Goal: Task Accomplishment & Management: Use online tool/utility

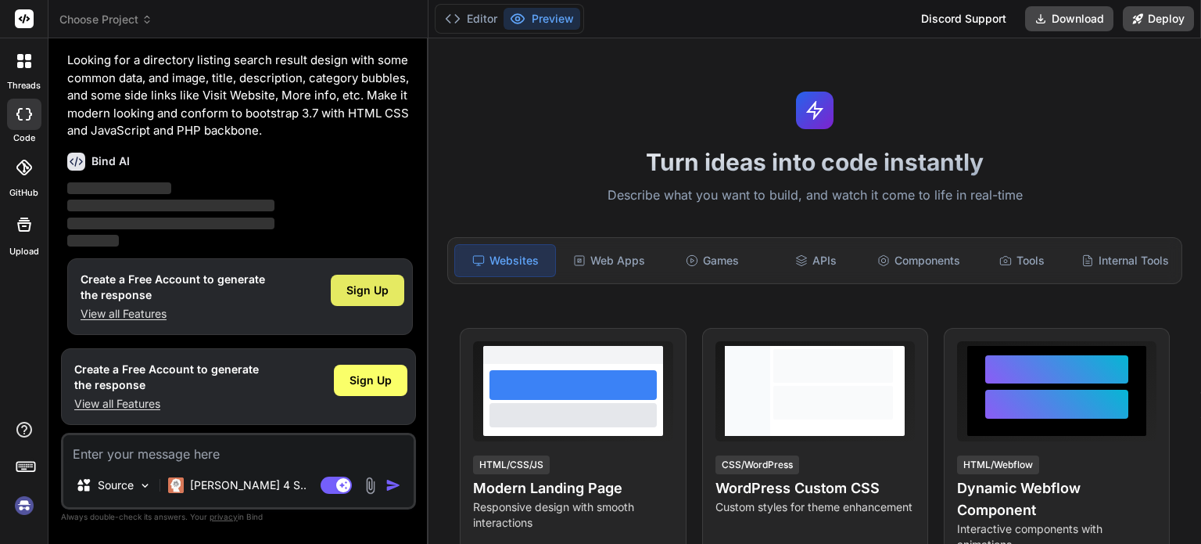
click at [368, 290] on span "Sign Up" at bounding box center [367, 290] width 42 height 16
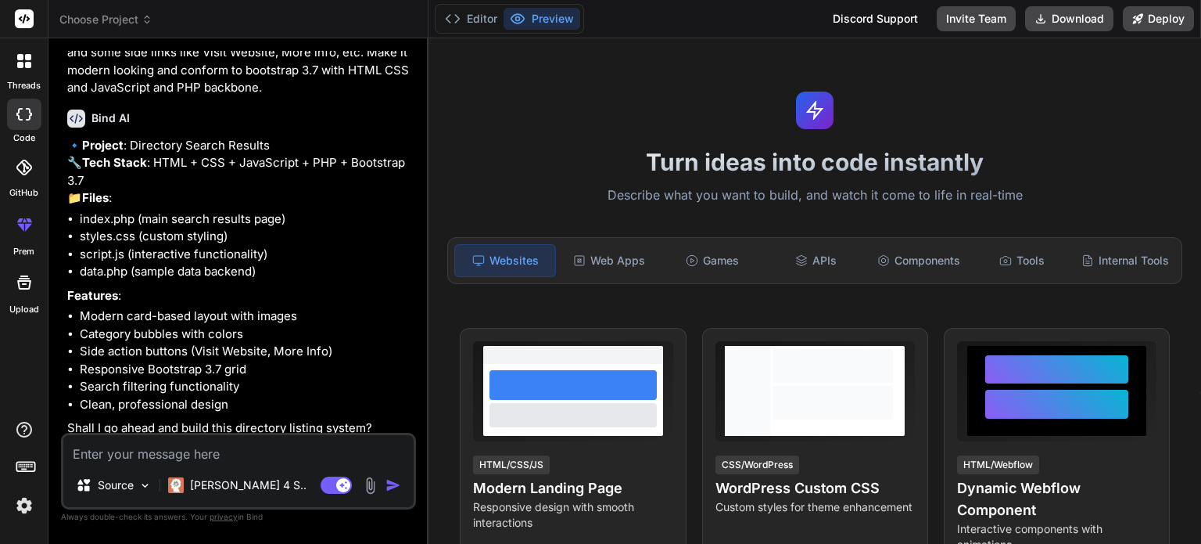
type textarea "x"
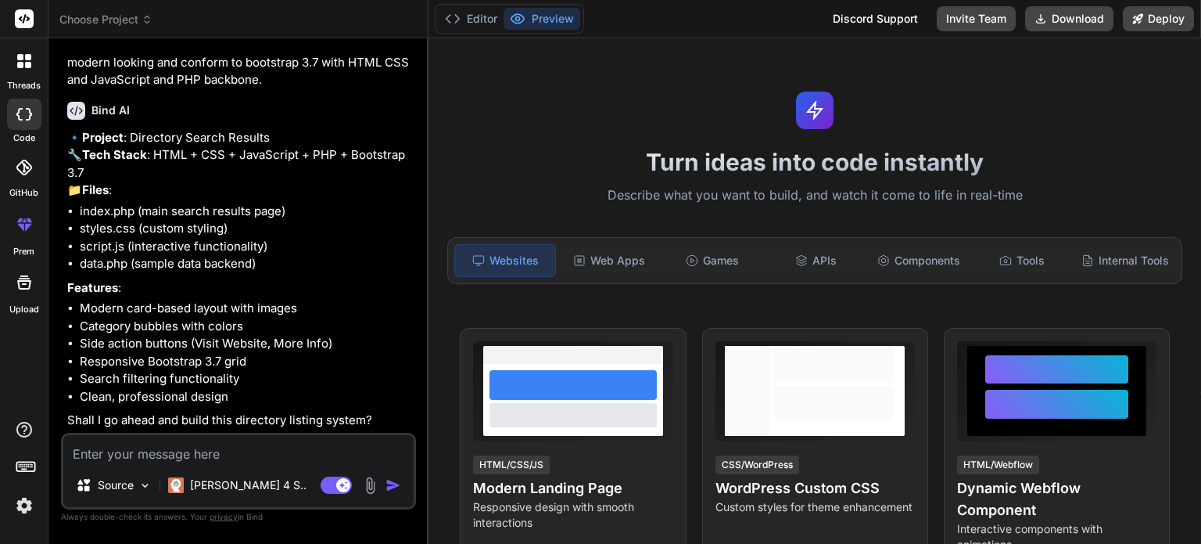
scroll to position [118, 0]
click at [151, 450] on textarea at bounding box center [238, 449] width 350 height 28
type textarea "Y"
type textarea "x"
type textarea "Ye"
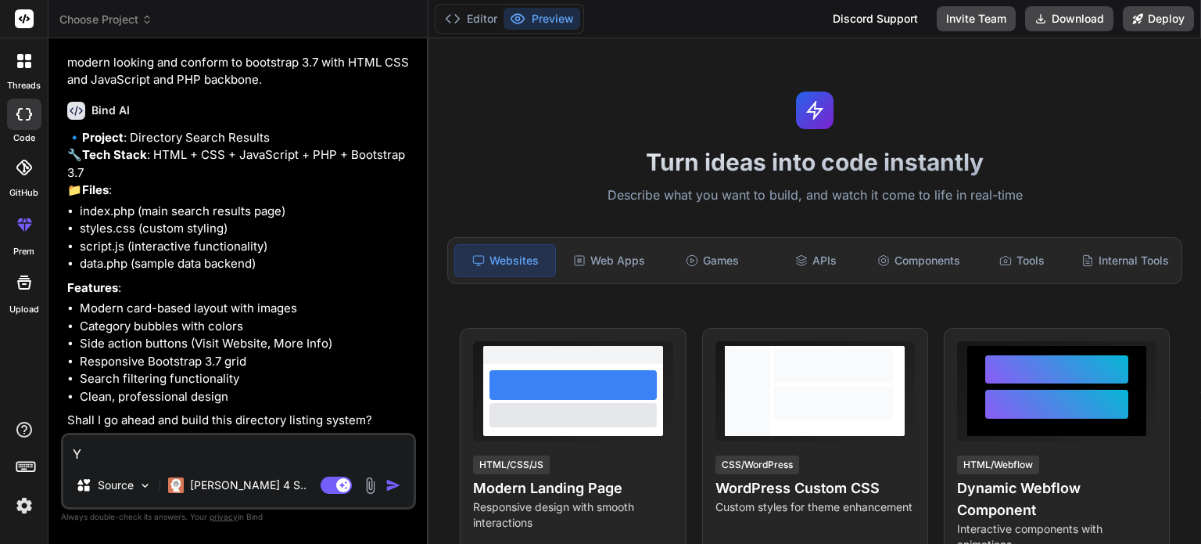
type textarea "x"
type textarea "Yes"
type textarea "x"
type textarea "Yes"
type textarea "x"
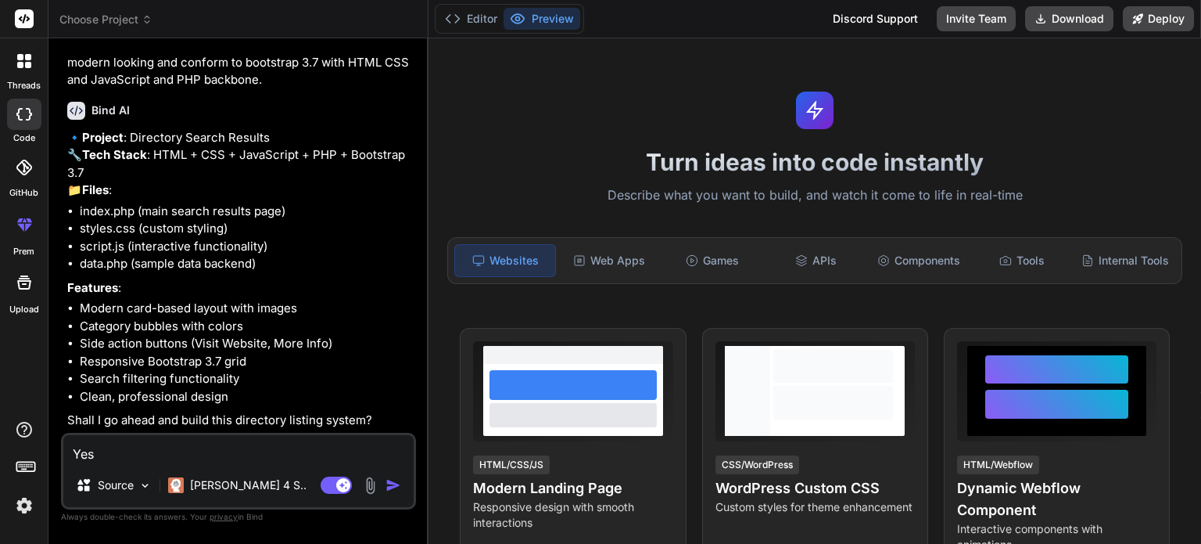
type textarea "Yes p"
type textarea "x"
type textarea "Yes pl"
type textarea "x"
type textarea "Yes ple"
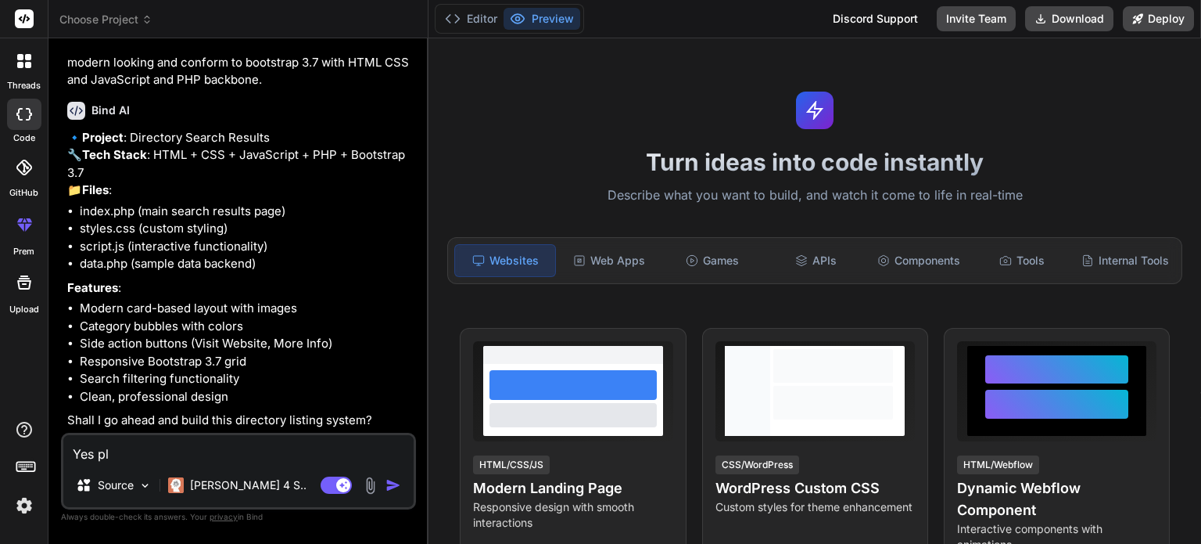
type textarea "x"
type textarea "Yes plea"
type textarea "x"
type textarea "Yes pleas"
type textarea "x"
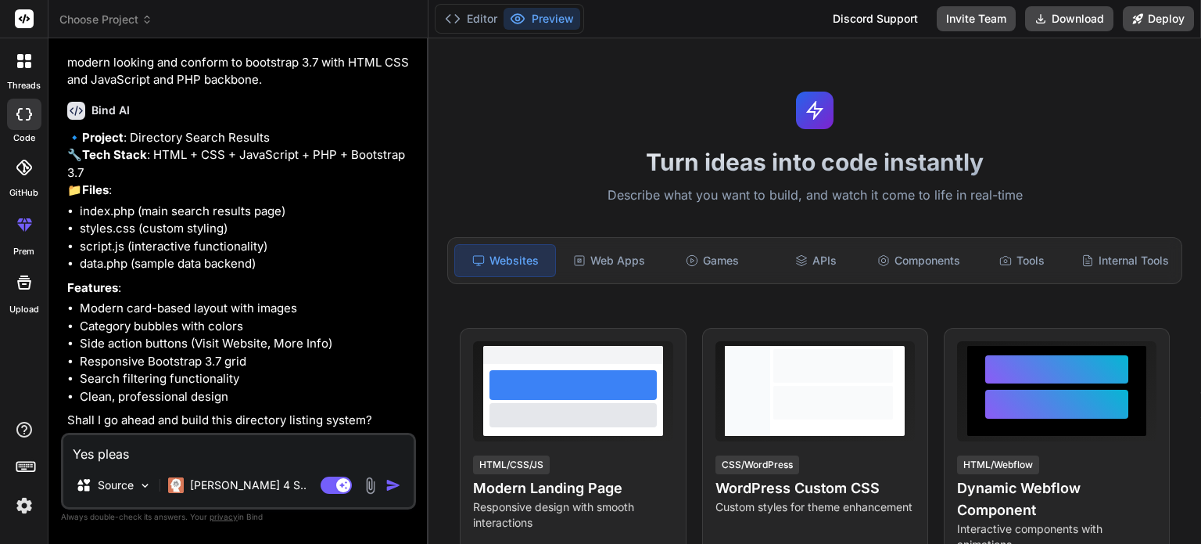
type textarea "Yes please"
type textarea "x"
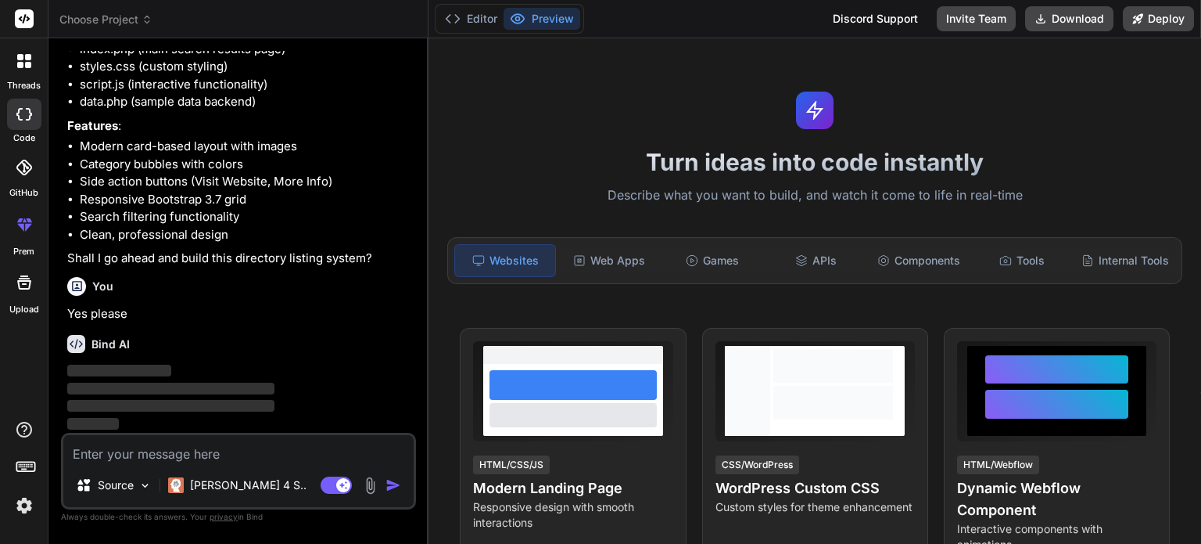
scroll to position [280, 0]
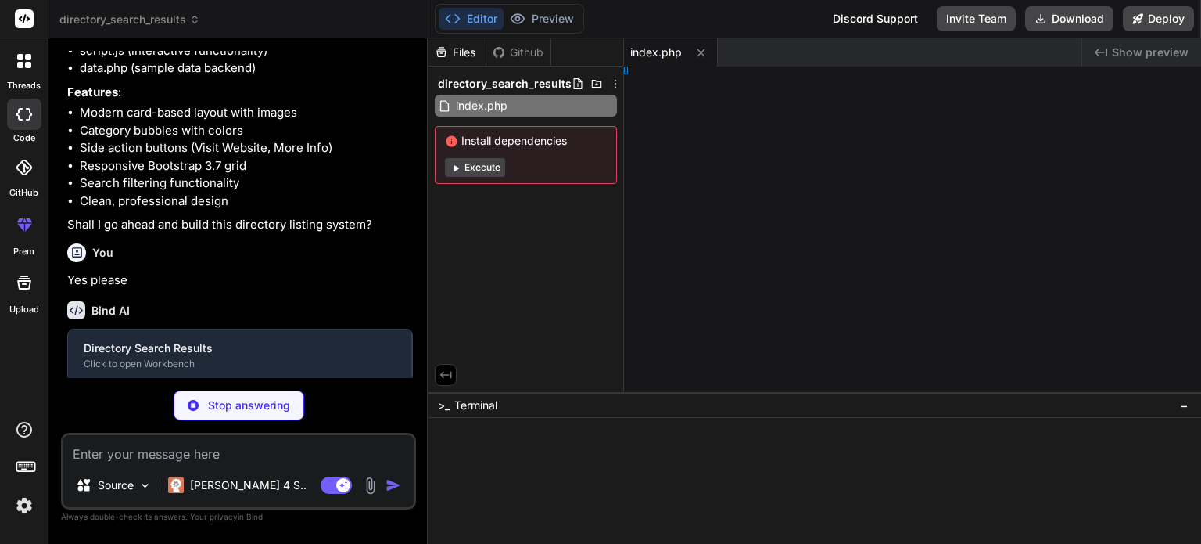
type textarea "x"
type textarea ">"
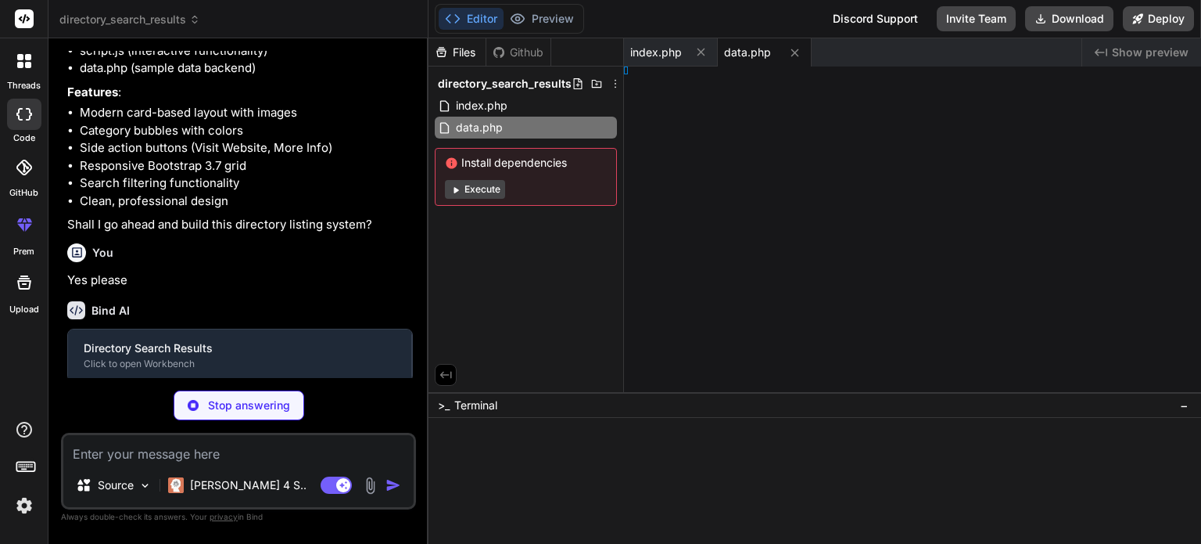
type textarea "x"
type textarea "} }"
type textarea "x"
type textarea "= [];"
type textarea "x"
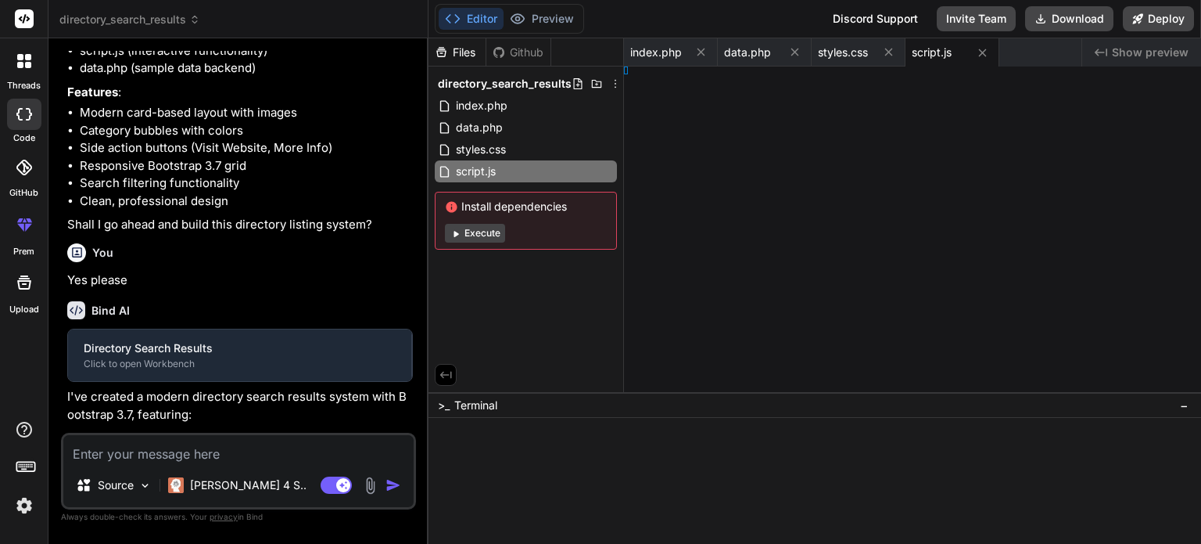
type textarea "// Make currentResults global for the showMoreInfo function let currentResults …"
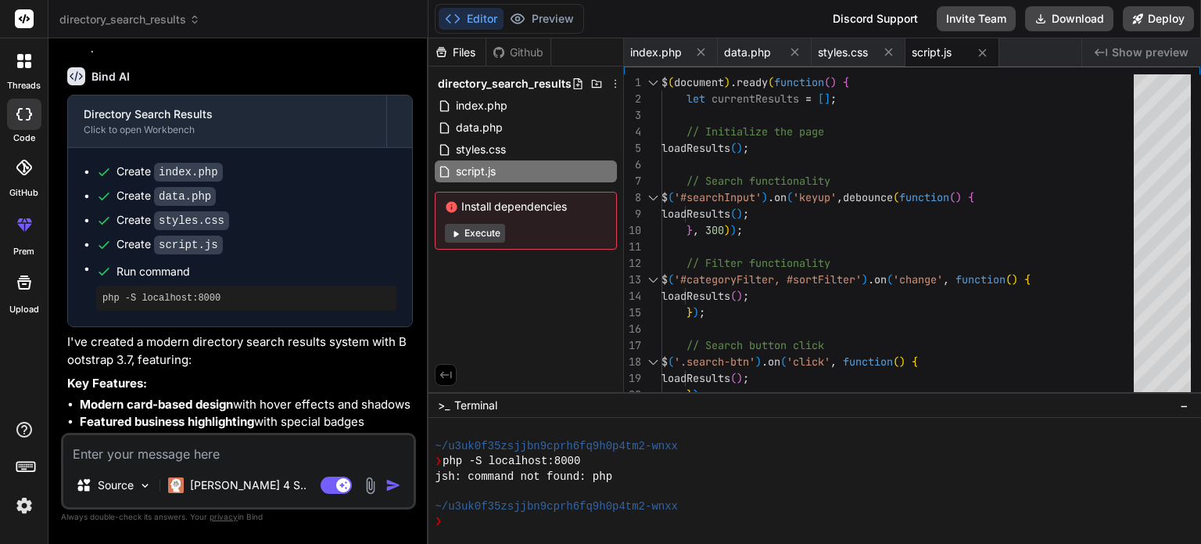
scroll to position [515, 0]
click at [478, 235] on button "Execute" at bounding box center [475, 233] width 60 height 19
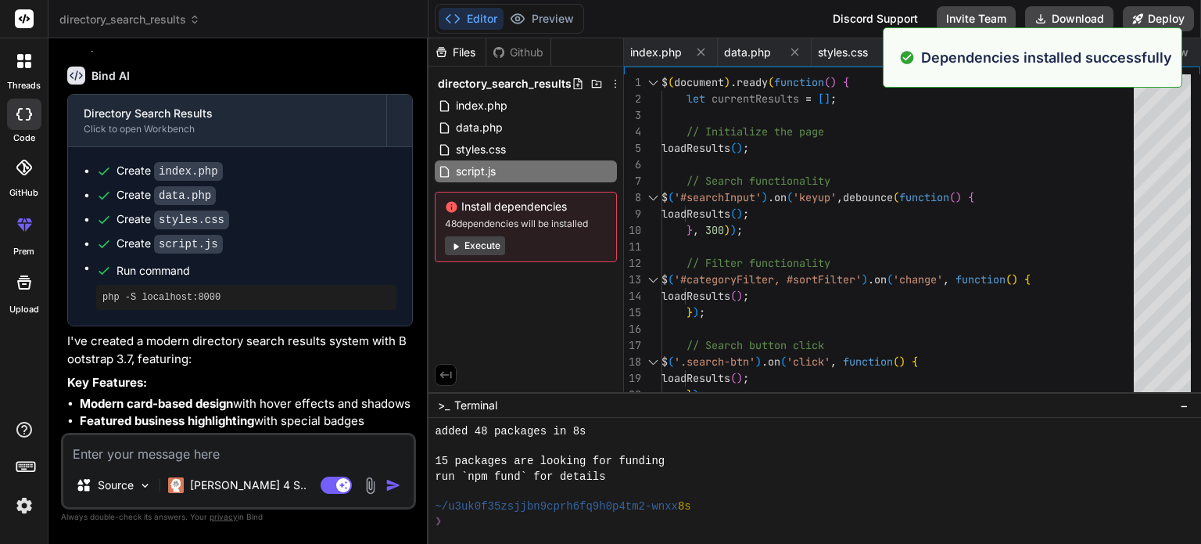
scroll to position [315, 0]
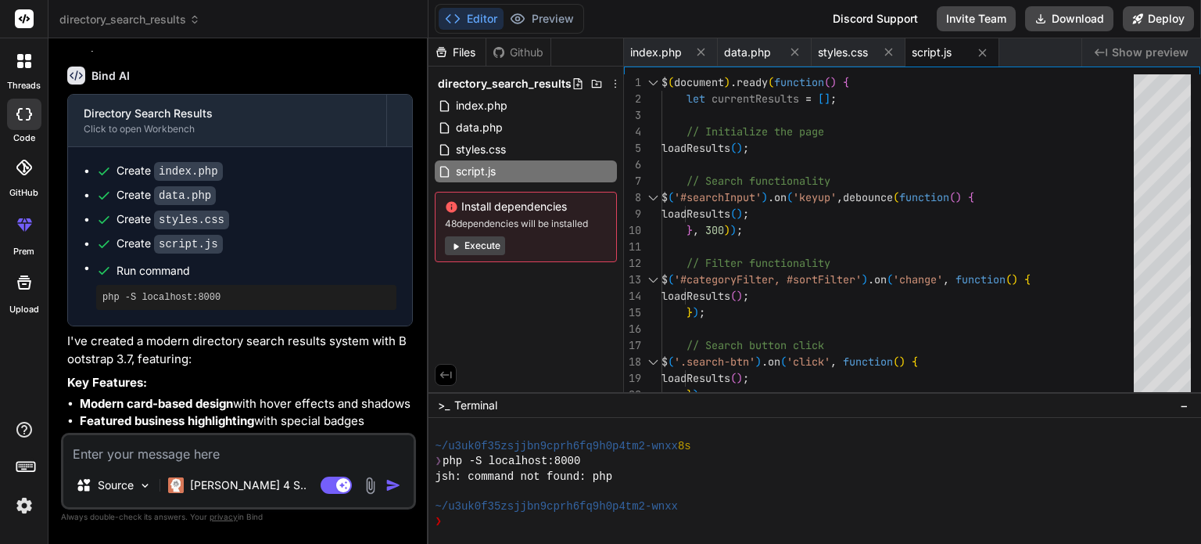
click at [484, 240] on button "Execute" at bounding box center [475, 245] width 60 height 19
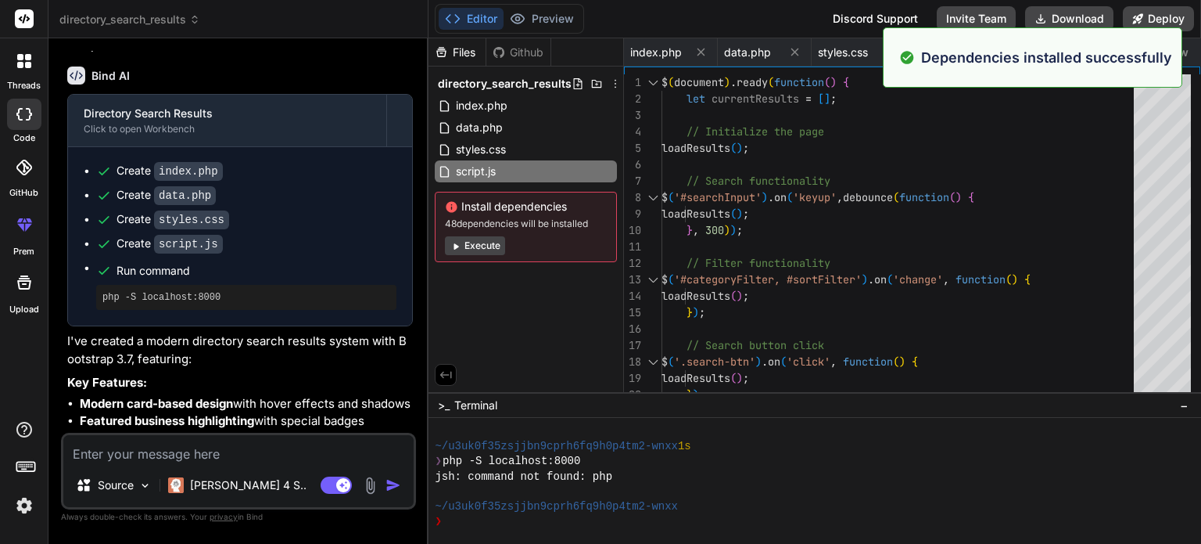
scroll to position [555, 0]
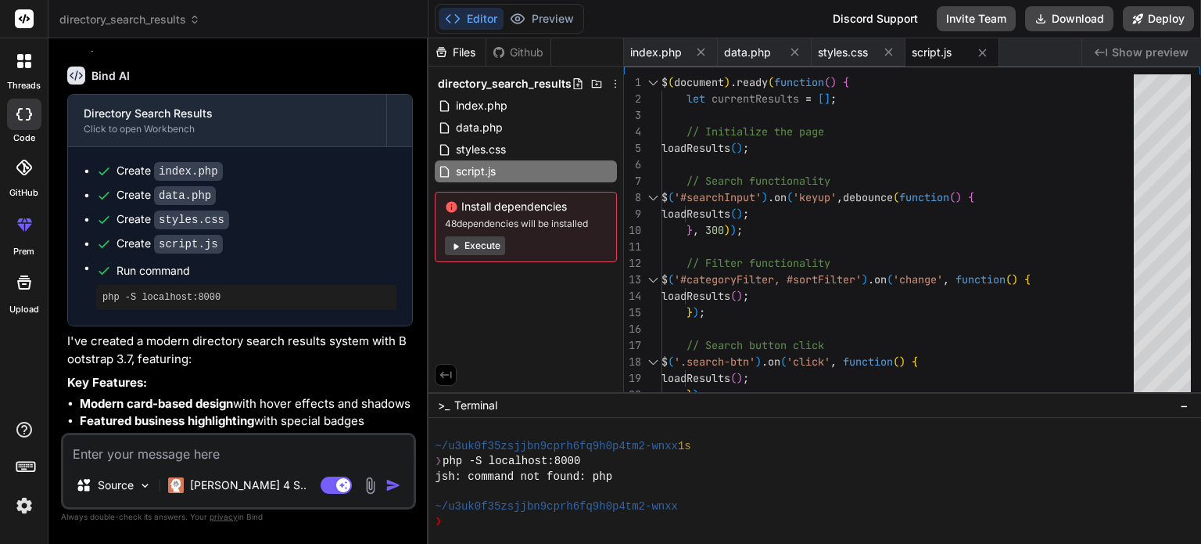
click at [479, 247] on button "Execute" at bounding box center [475, 245] width 60 height 19
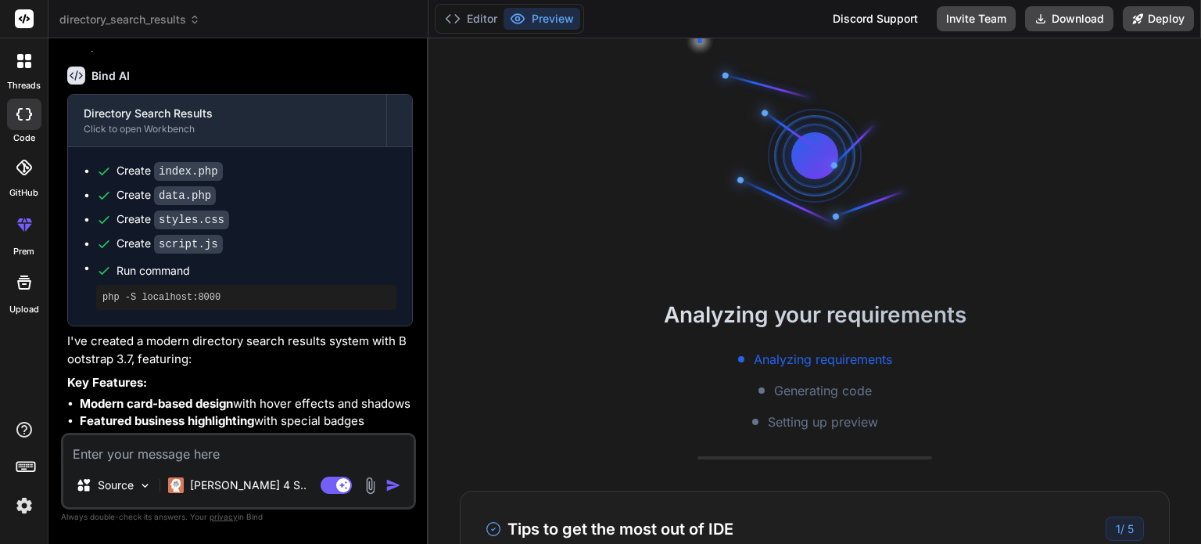
scroll to position [735, 0]
type textarea "x"
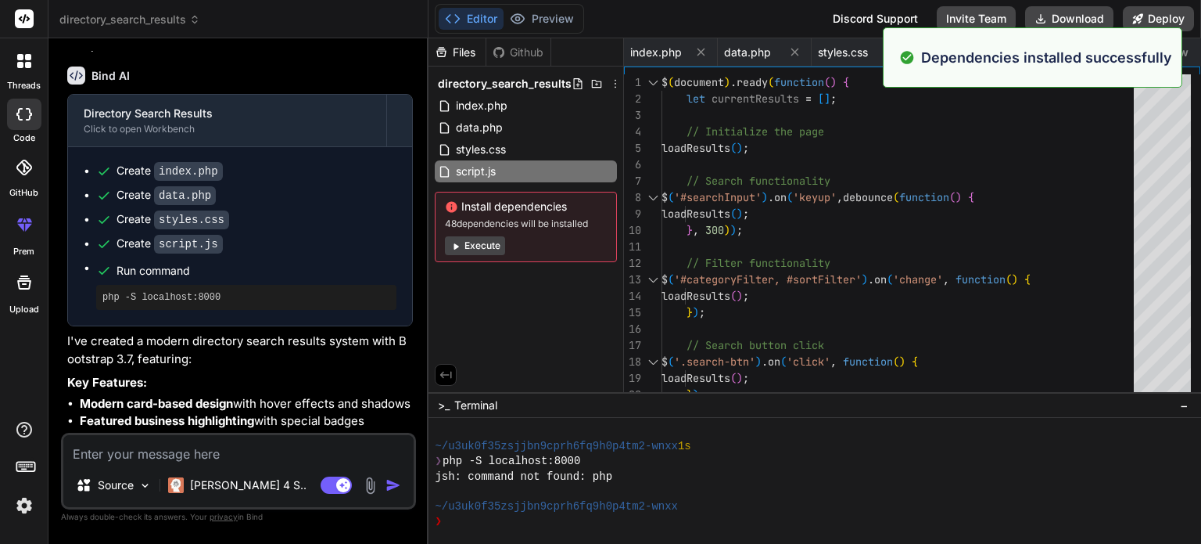
click at [725, 476] on div "jsh: command not found: php" at bounding box center [806, 476] width 742 height 15
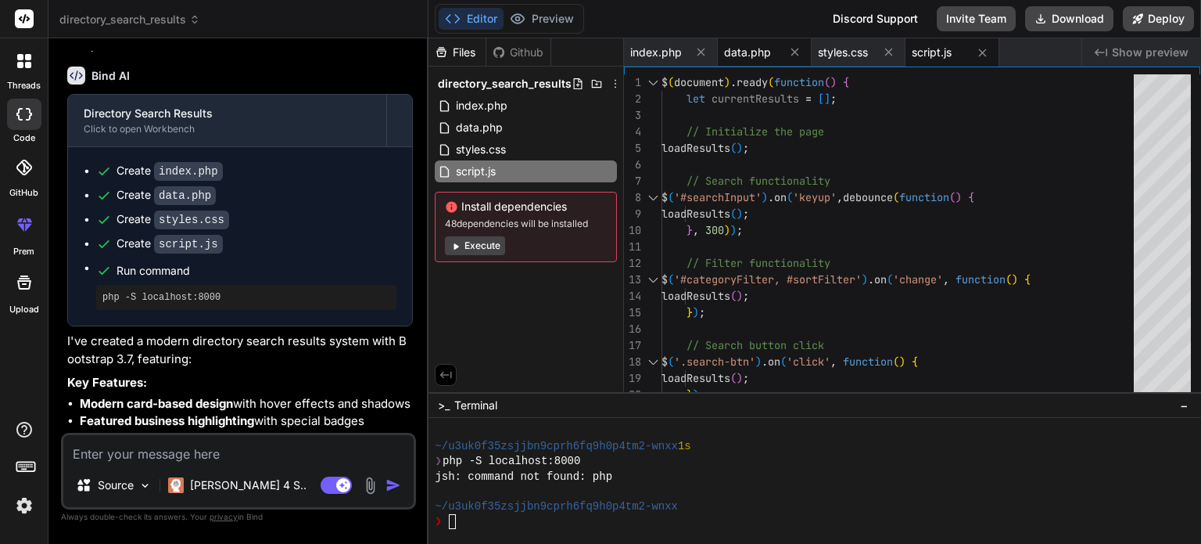
click at [736, 52] on span "data.php" at bounding box center [747, 53] width 47 height 16
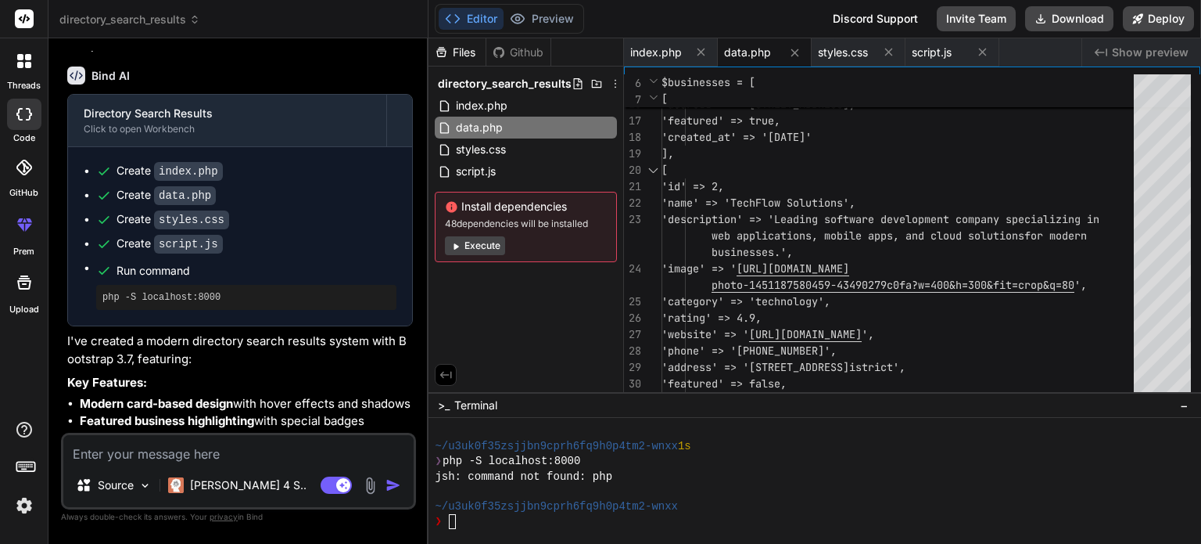
click at [773, 46] on div "data.php" at bounding box center [751, 53] width 55 height 16
click at [845, 49] on span "styles.css" at bounding box center [843, 53] width 50 height 16
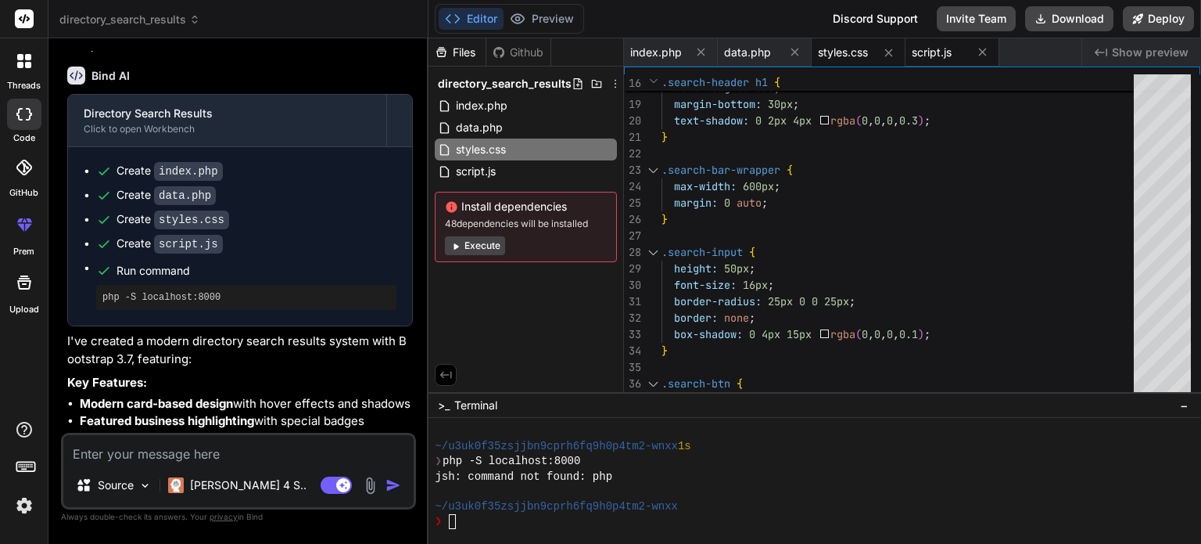
click at [918, 47] on span "script.js" at bounding box center [932, 53] width 40 height 16
type textarea "// Make currentResults global for the showMoreInfo function let currentResults …"
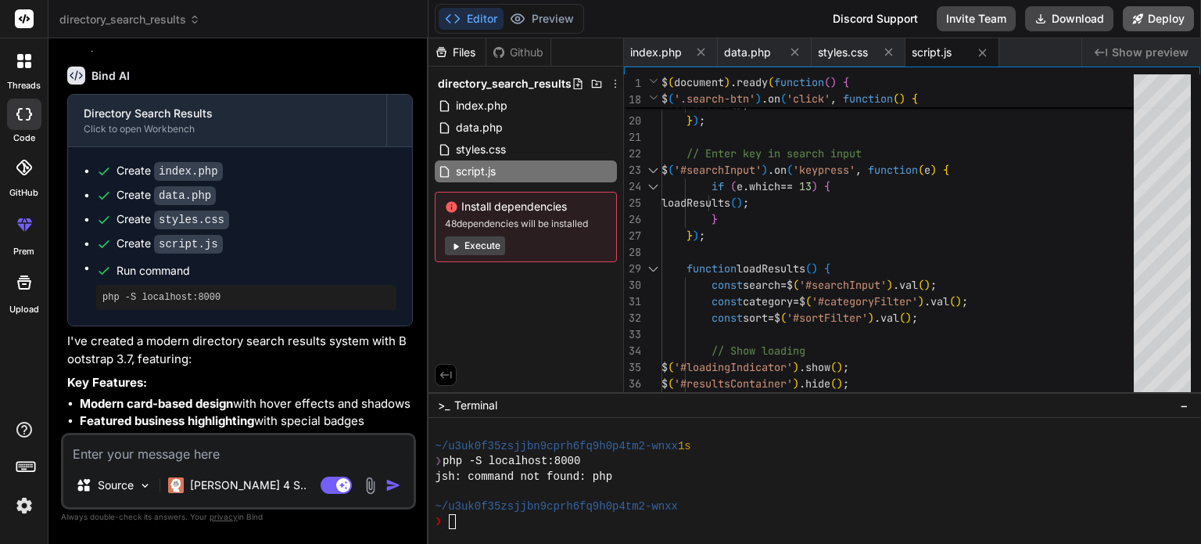
click at [1160, 16] on button "Deploy" at bounding box center [1158, 18] width 71 height 25
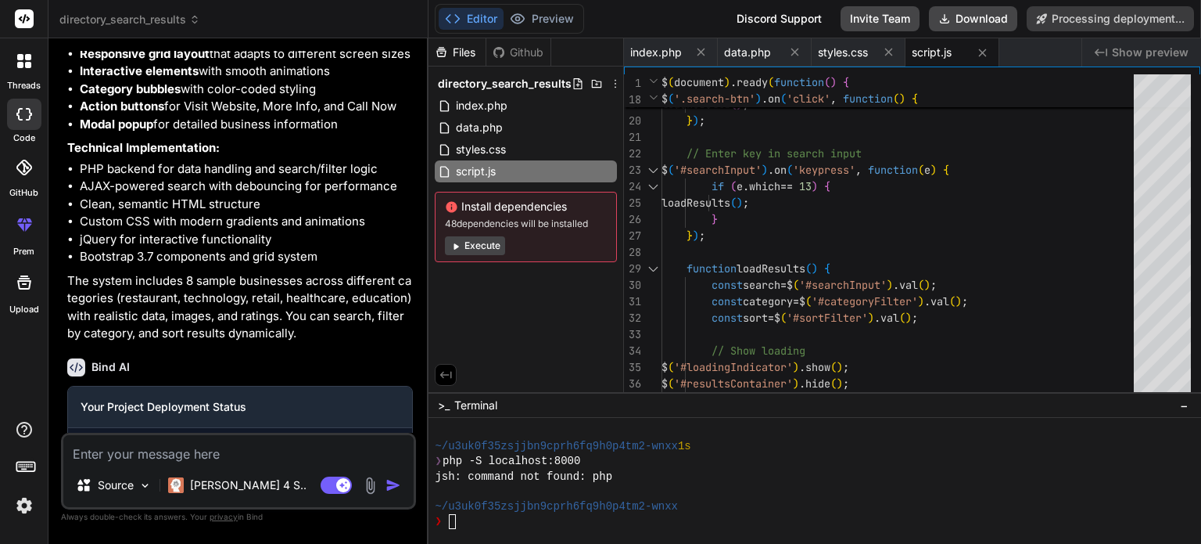
scroll to position [1033, 0]
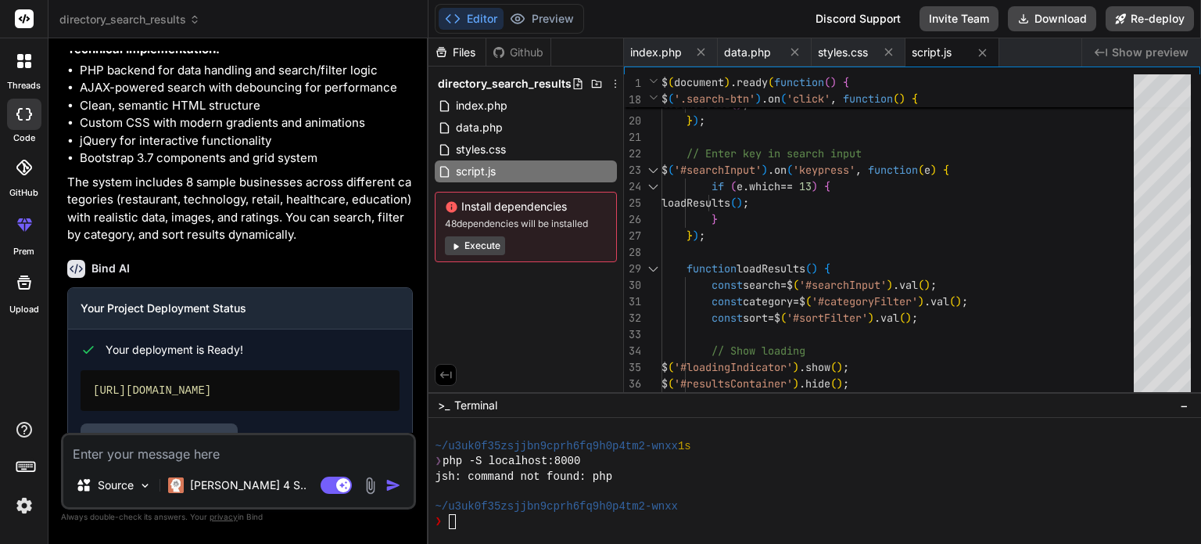
click at [484, 243] on button "Execute" at bounding box center [475, 245] width 60 height 19
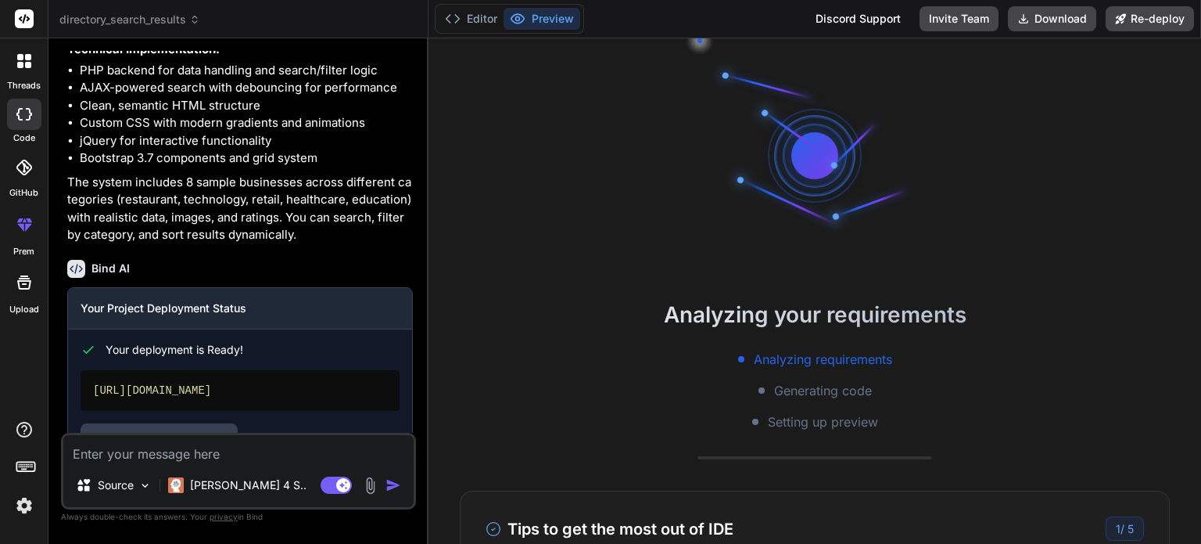
scroll to position [1035, 0]
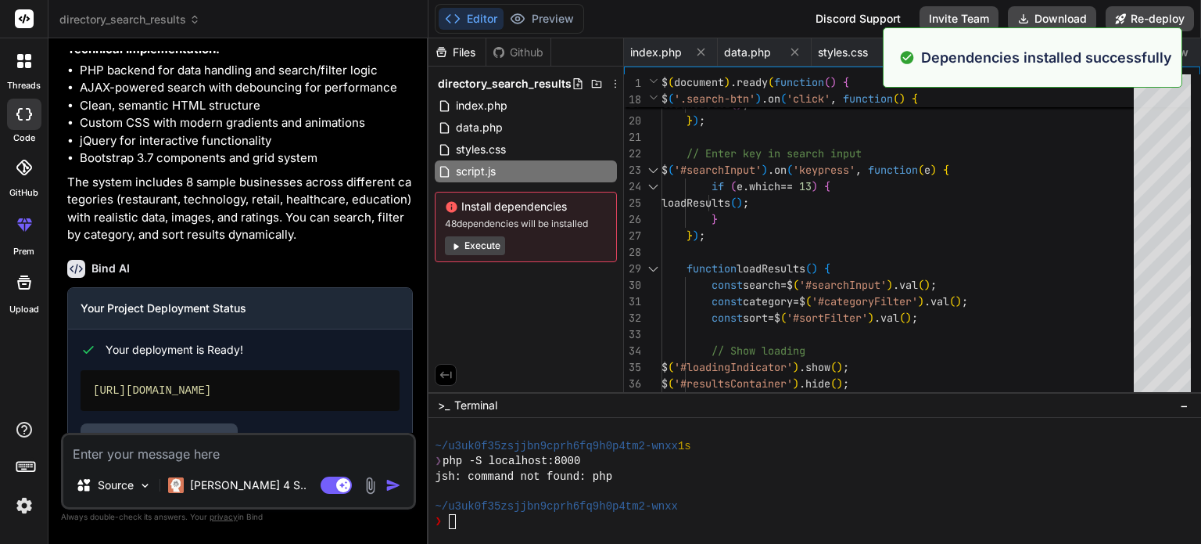
click at [692, 16] on div "Editor Preview Disabled until preview for your project is generated Discord Sup…" at bounding box center [815, 19] width 773 height 38
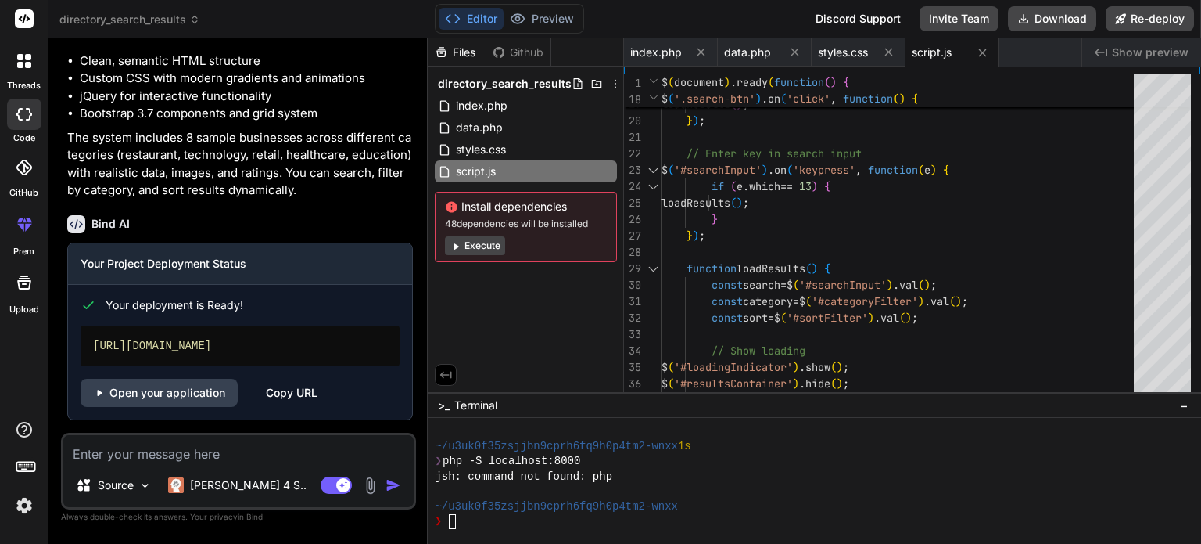
scroll to position [1127, 0]
click at [174, 392] on link "Open your application" at bounding box center [159, 392] width 157 height 28
click at [1158, 52] on span "Show preview" at bounding box center [1150, 53] width 77 height 16
click at [1104, 49] on icon "Created with Pixso." at bounding box center [1101, 52] width 13 height 13
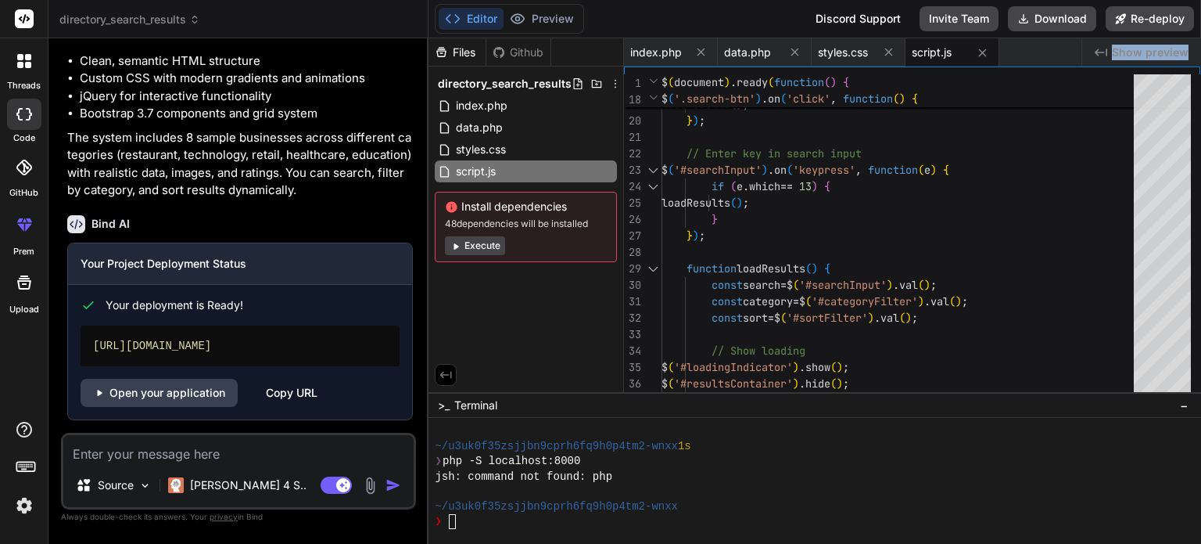
click at [1104, 49] on icon "Created with Pixso." at bounding box center [1101, 52] width 13 height 13
click at [280, 393] on div "Copy URL" at bounding box center [292, 392] width 52 height 28
type textarea "x"
click at [182, 456] on textarea at bounding box center [238, 449] width 350 height 28
type textarea "W"
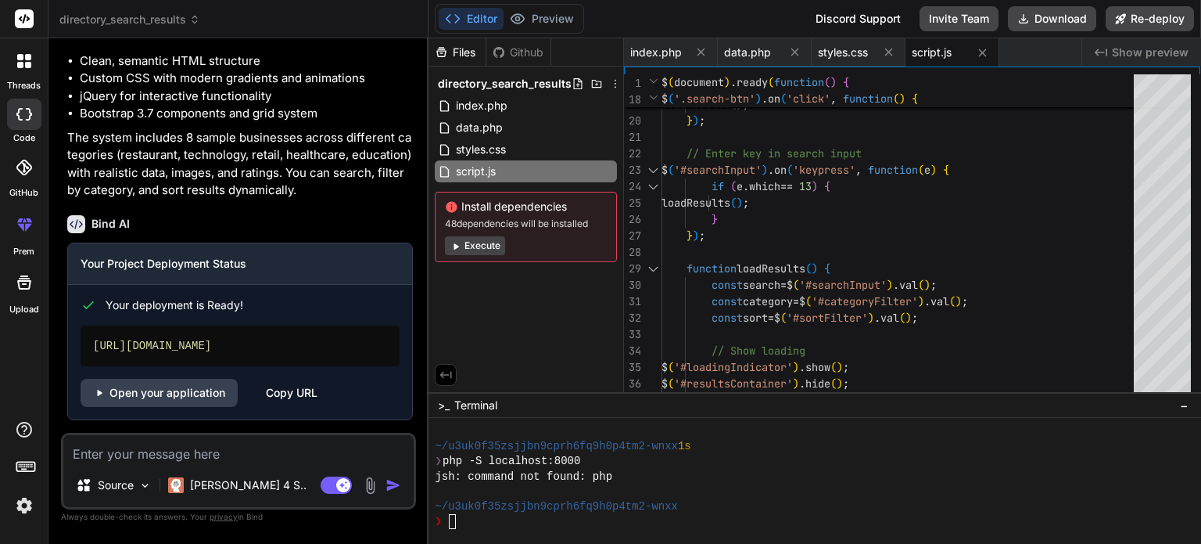
type textarea "x"
type textarea "Wh"
type textarea "x"
type textarea "Why"
type textarea "x"
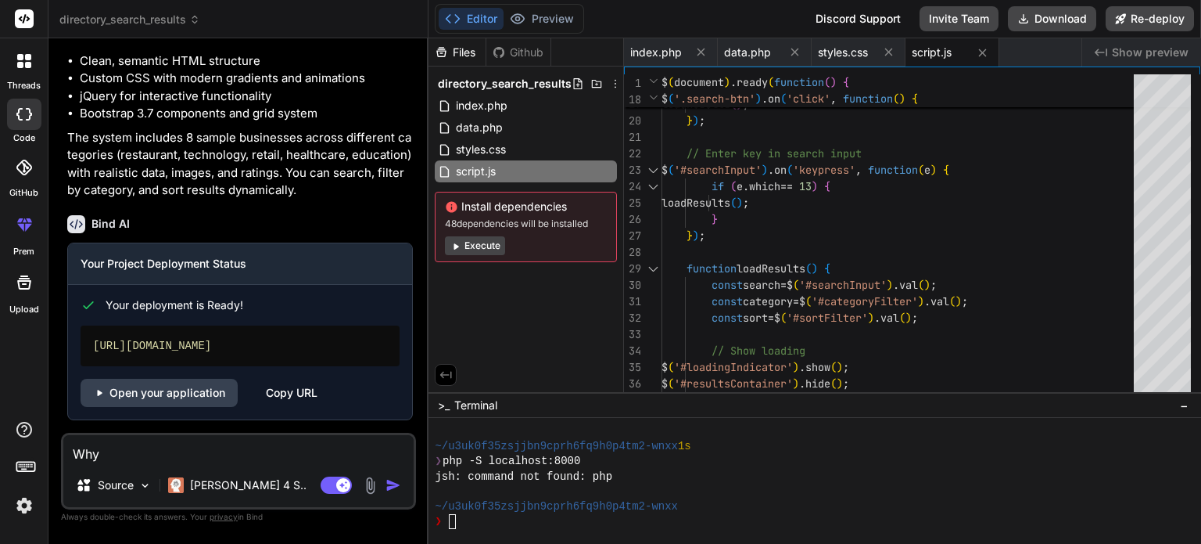
type textarea "Why"
type textarea "x"
type textarea "Why i"
type textarea "x"
type textarea "Why is"
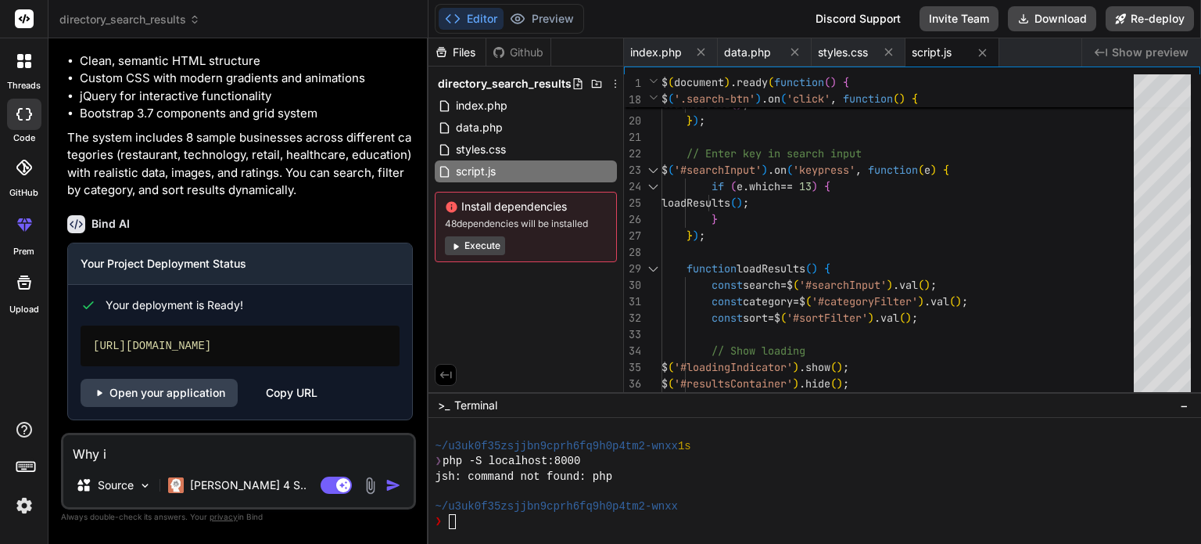
type textarea "x"
type textarea "Why is"
type textarea "x"
type textarea "Why is t"
type textarea "x"
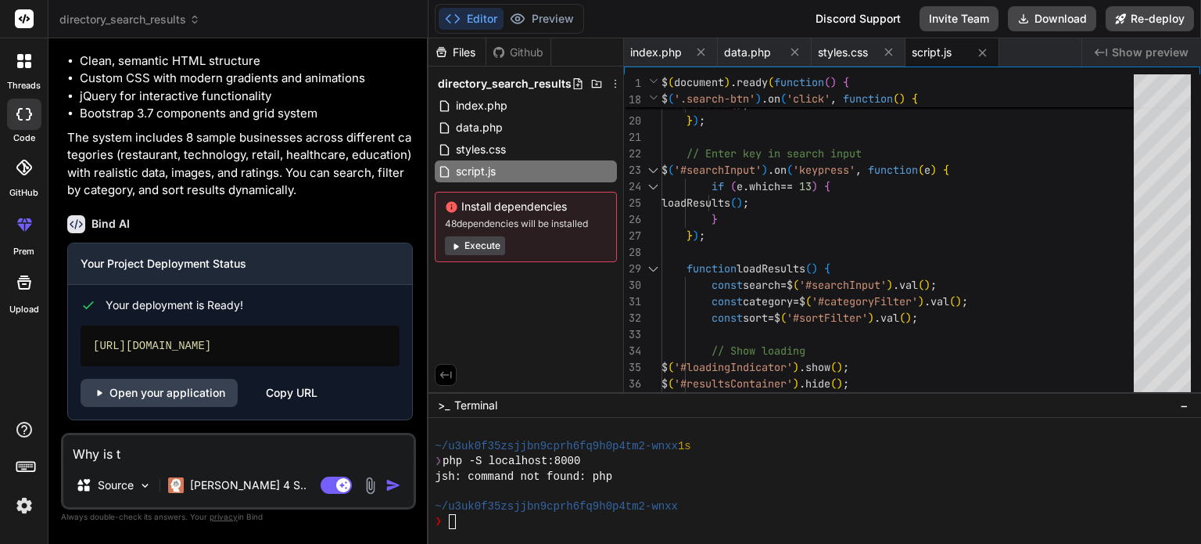
type textarea "Why is th"
type textarea "x"
type textarea "Why is the"
type textarea "x"
type textarea "Why is the"
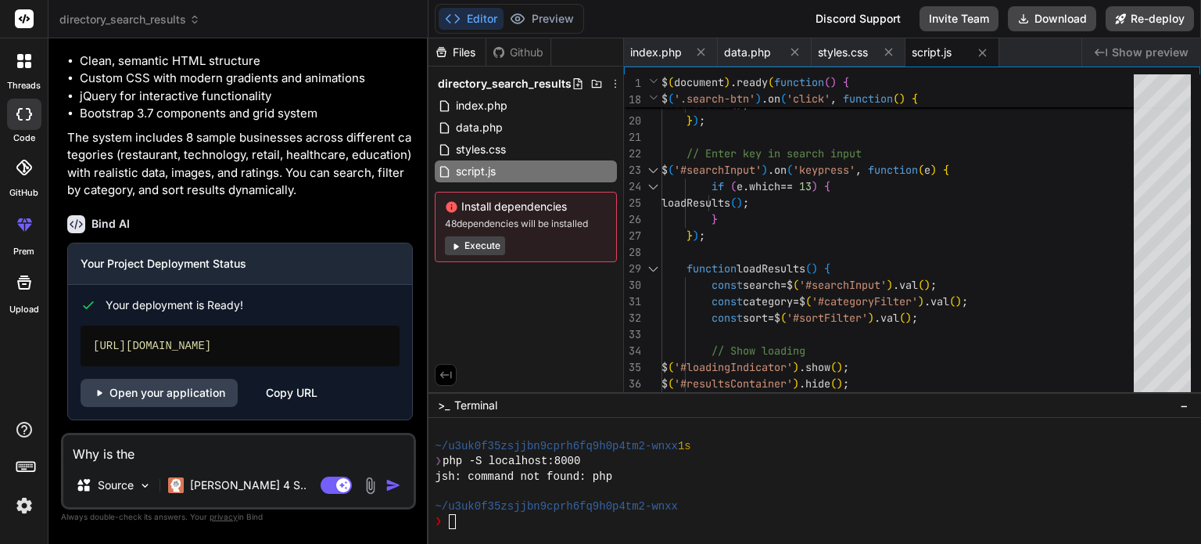
type textarea "x"
type textarea "Why is the p"
type textarea "x"
type textarea "Why is the pr"
type textarea "x"
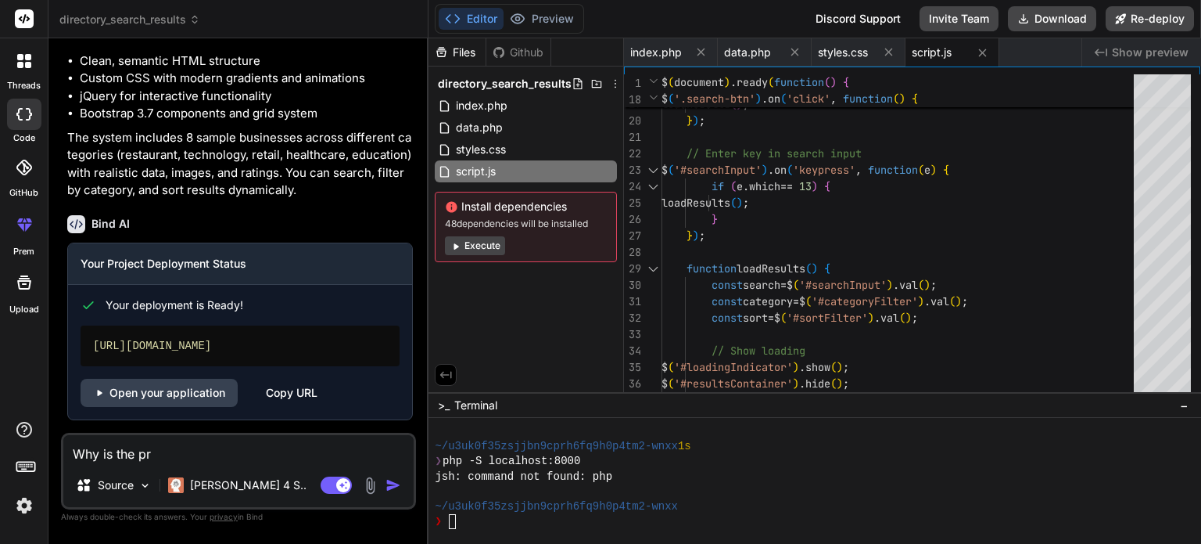
type textarea "Why is the pre"
type textarea "x"
type textarea "Why is the prev"
type textarea "x"
type textarea "Why is the previ"
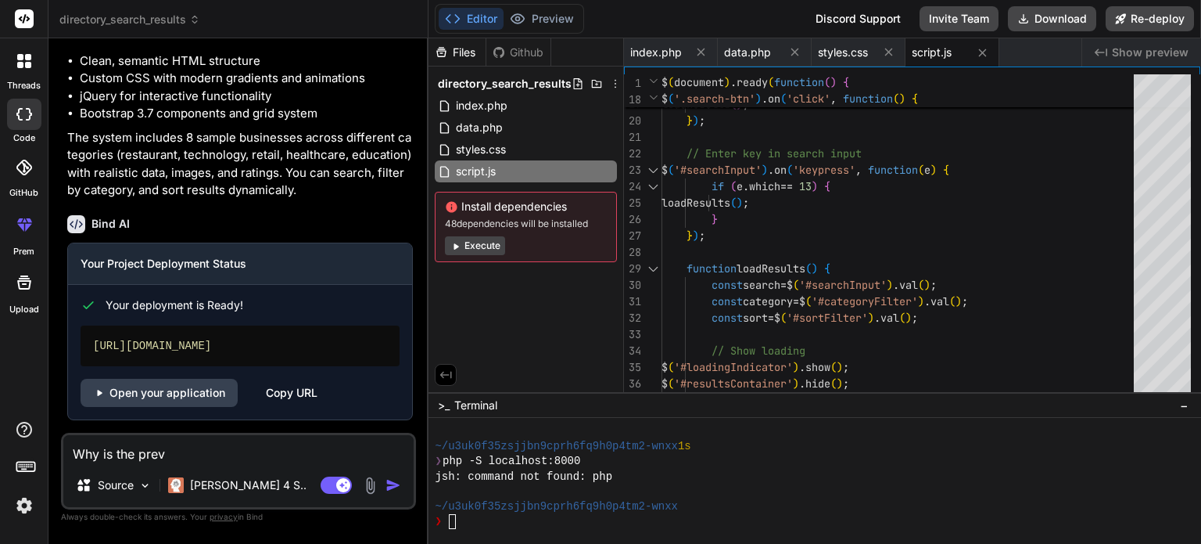
type textarea "x"
type textarea "Why is the previe"
type textarea "x"
type textarea "Why is the preview"
type textarea "x"
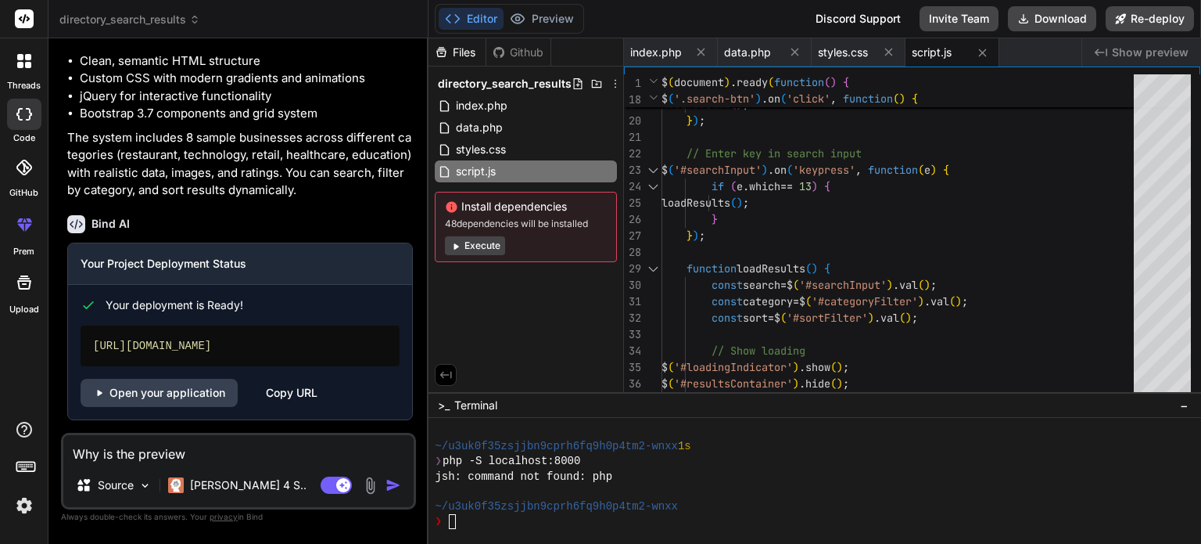
type textarea "Why is the preview"
type textarea "x"
type textarea "Why is the preview n"
type textarea "x"
type textarea "Why is the preview no"
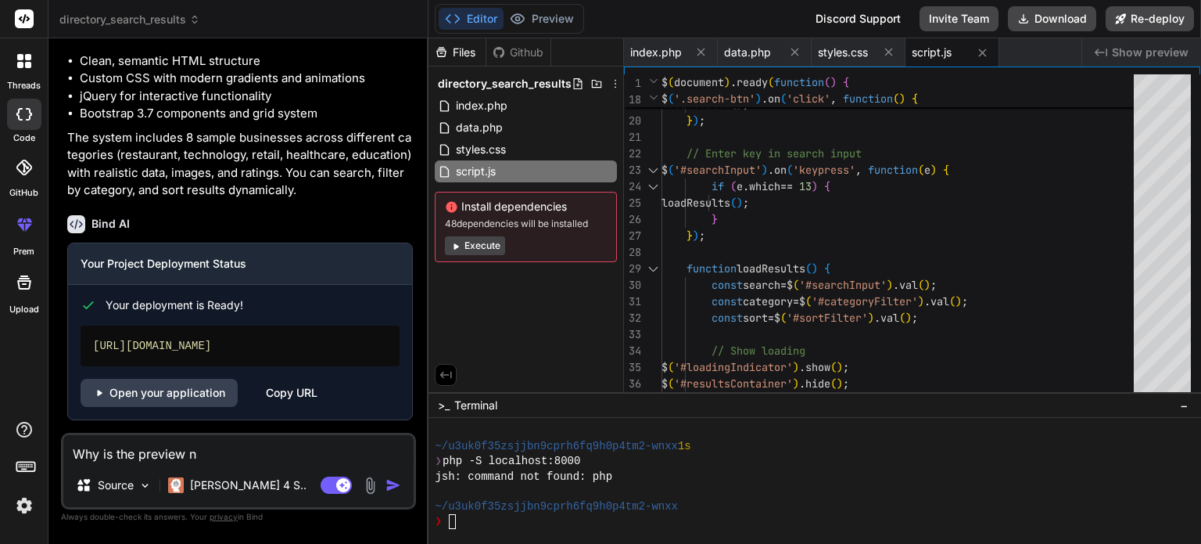
type textarea "x"
type textarea "Why is the preview not"
type textarea "x"
type textarea "Why is the preview not"
type textarea "x"
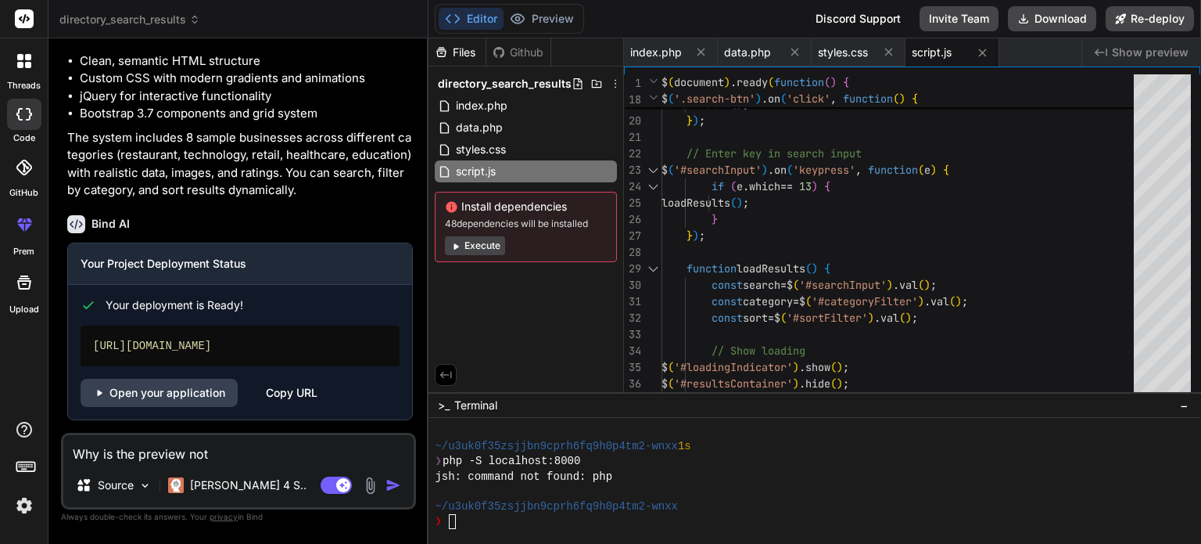
type textarea "Why is the preview not g"
type textarea "x"
type textarea "Why is the preview not ge"
type textarea "x"
type textarea "Why is the preview not gen"
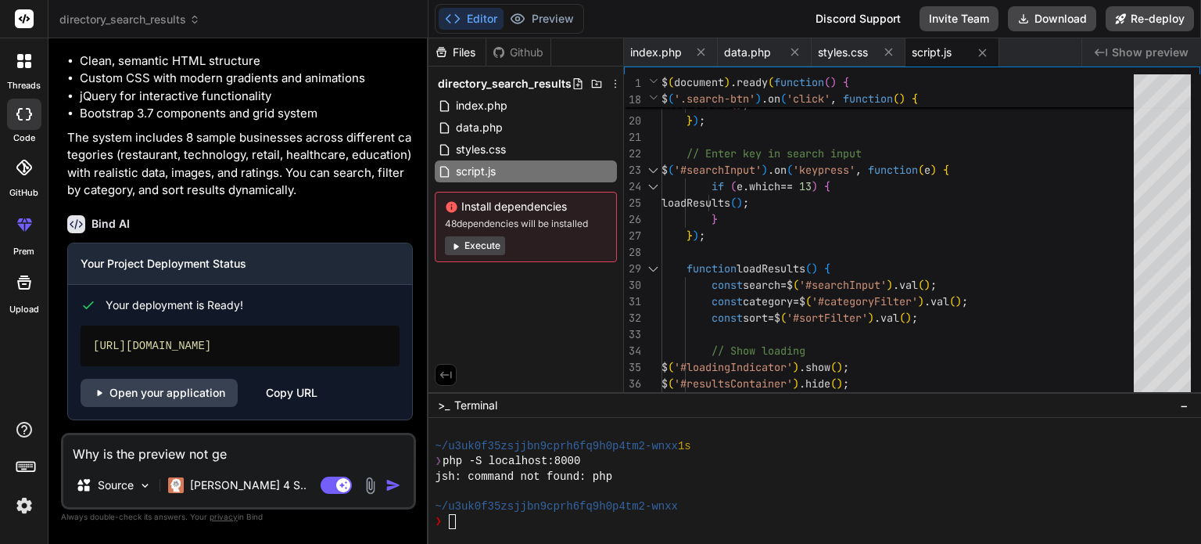
type textarea "x"
type textarea "Why is the preview not gene"
type textarea "x"
type textarea "Why is the preview not gener"
type textarea "x"
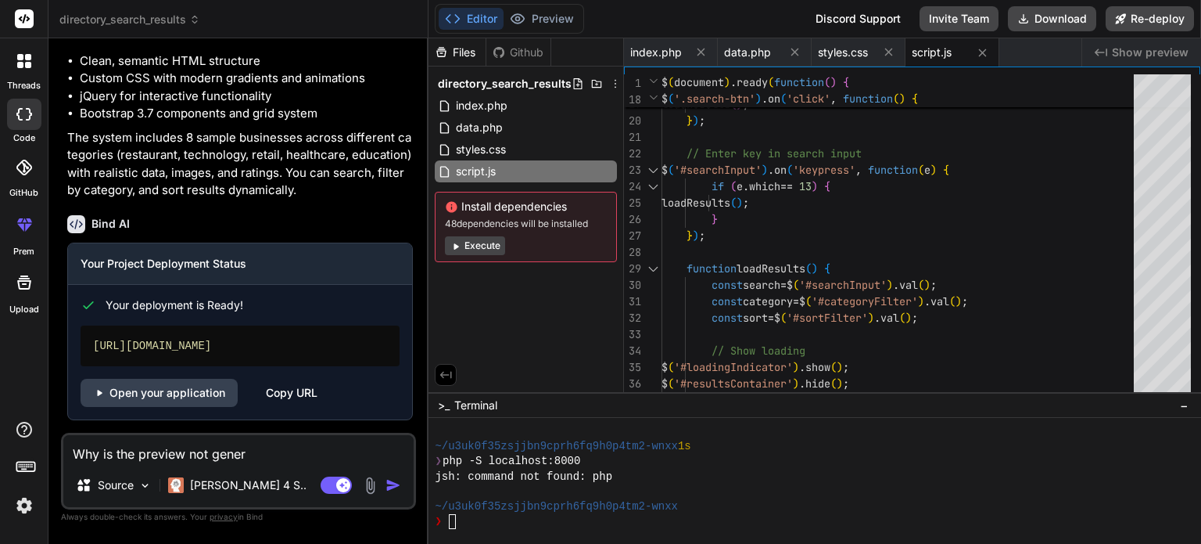
type textarea "Why is the preview not genera"
type textarea "x"
type textarea "Why is the preview not generat"
type textarea "x"
type textarea "Why is the preview not generate"
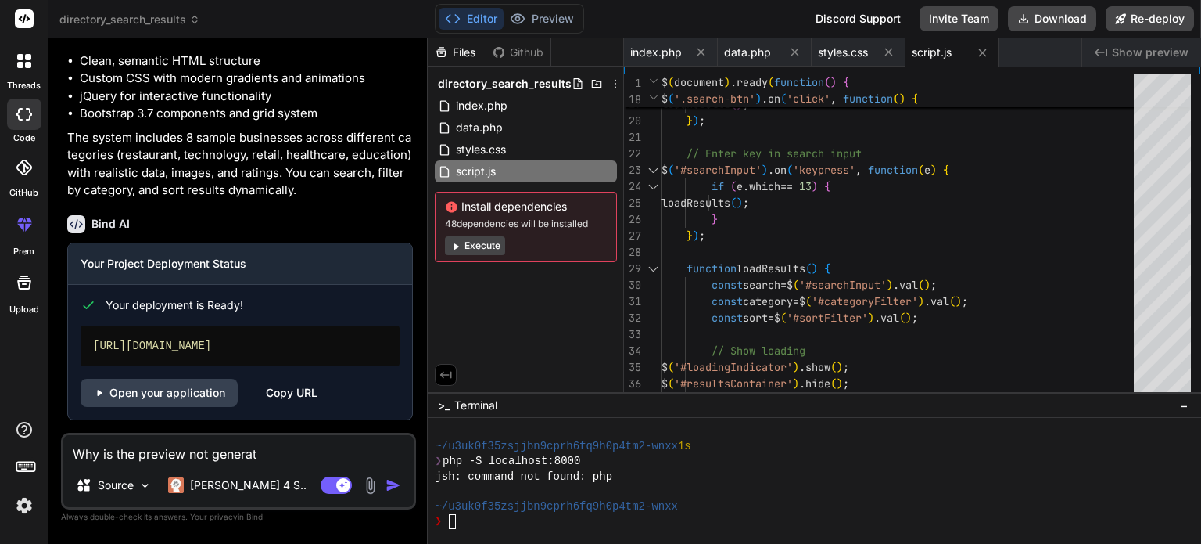
type textarea "x"
type textarea "Why is the preview not generated"
type textarea "x"
type textarea "Why is the preview not generated?"
type textarea "x"
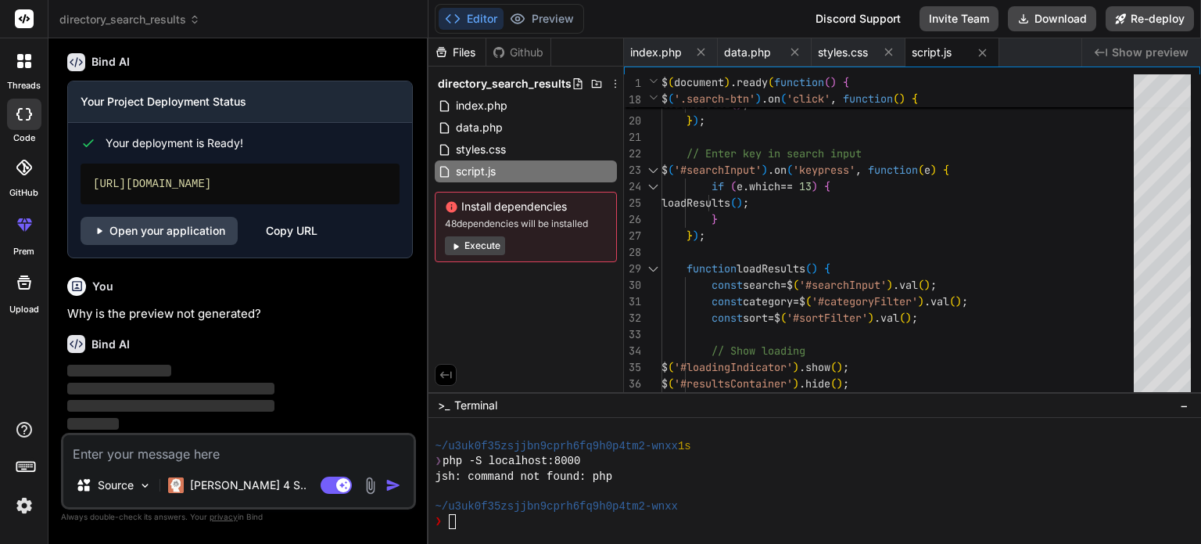
scroll to position [1289, 0]
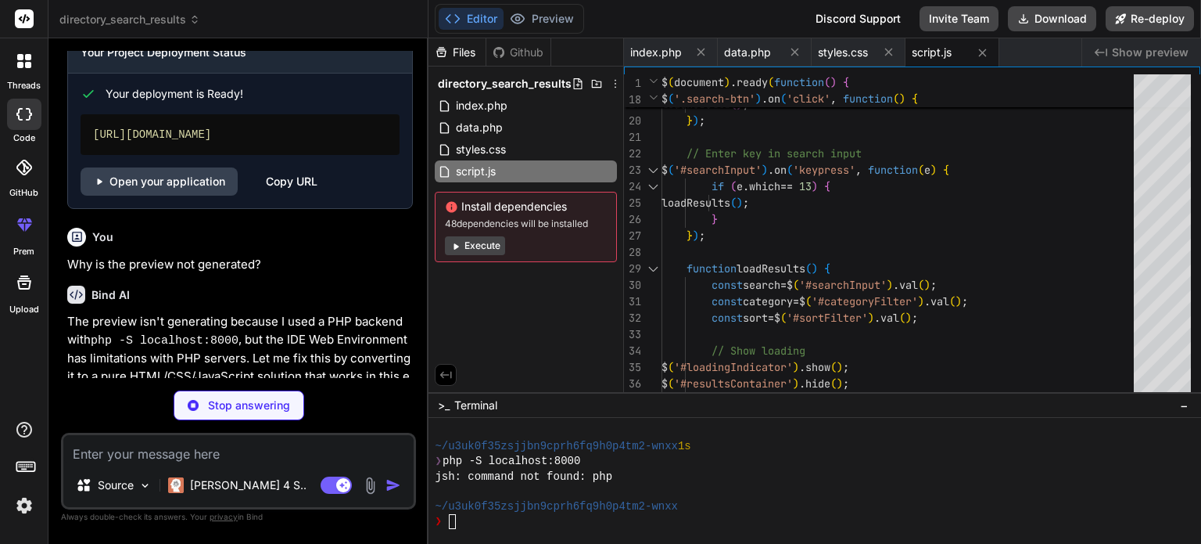
type textarea "x"
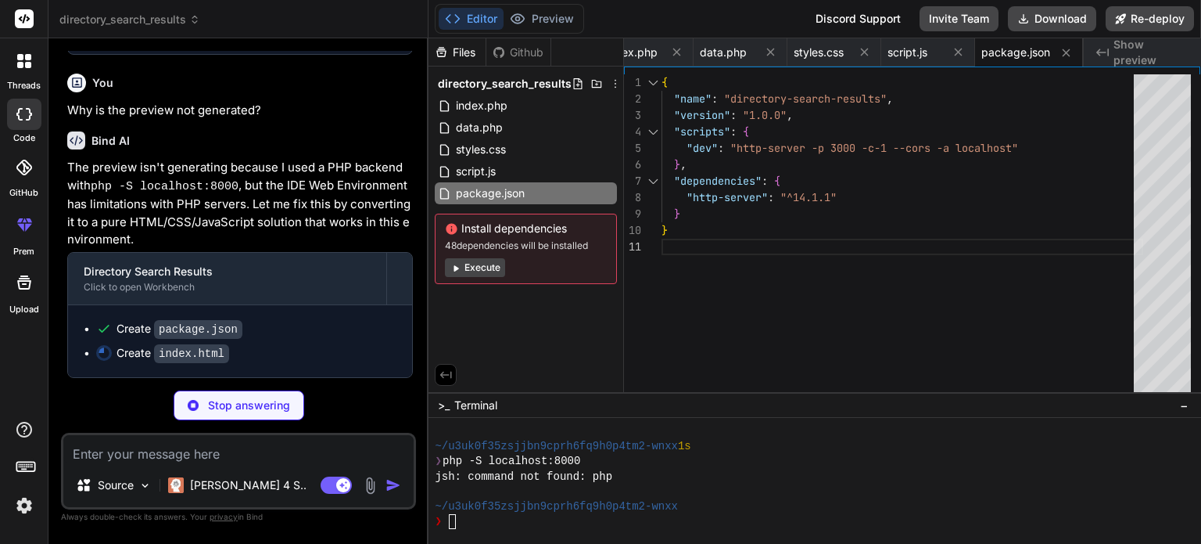
scroll to position [1490, 0]
type textarea "x"
type textarea "</html>"
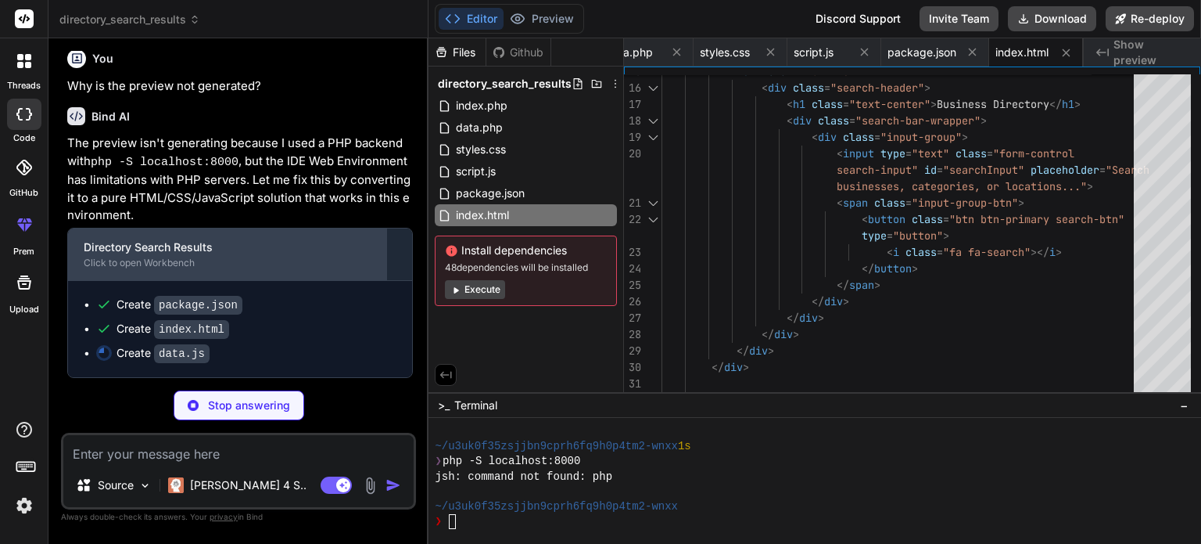
scroll to position [1514, 0]
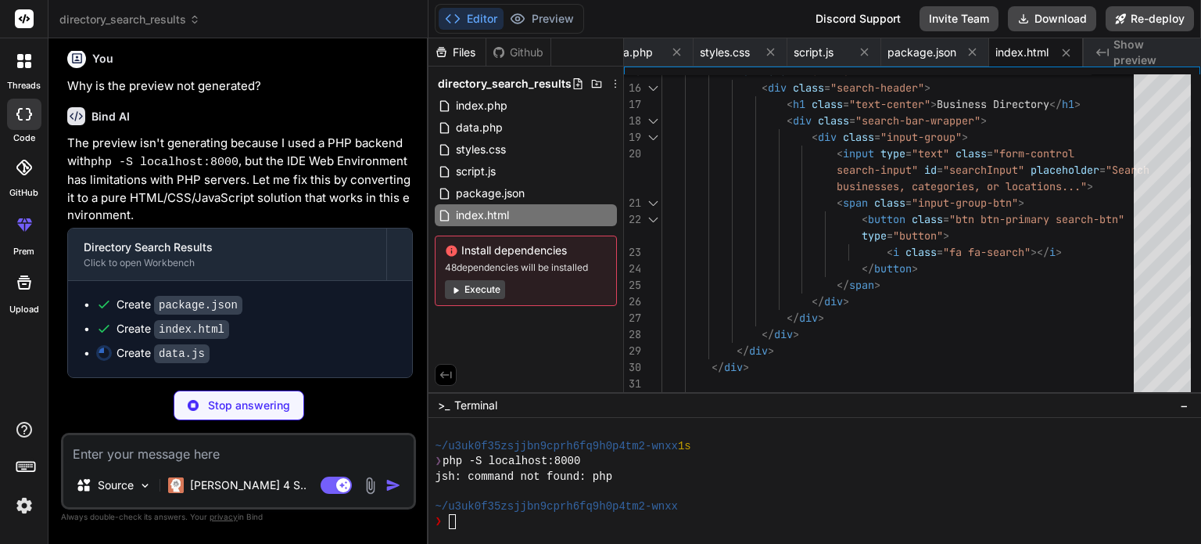
click at [128, 454] on textarea at bounding box center [238, 449] width 350 height 28
type textarea "x"
type textarea "default: return a.name.localeCompare([DOMAIN_NAME]); } }); return filtered; }"
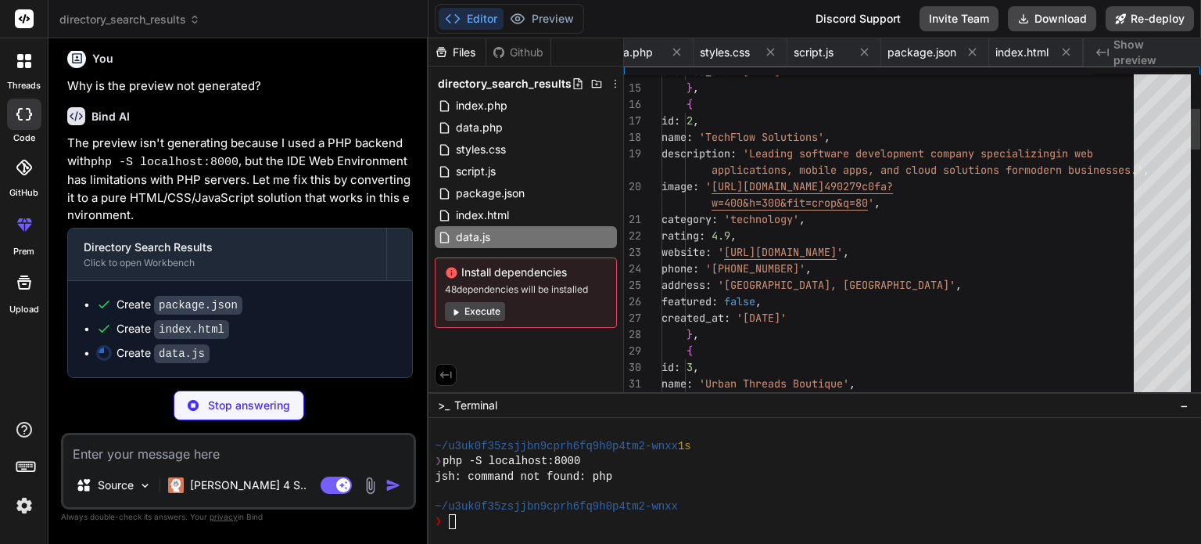
scroll to position [0, 212]
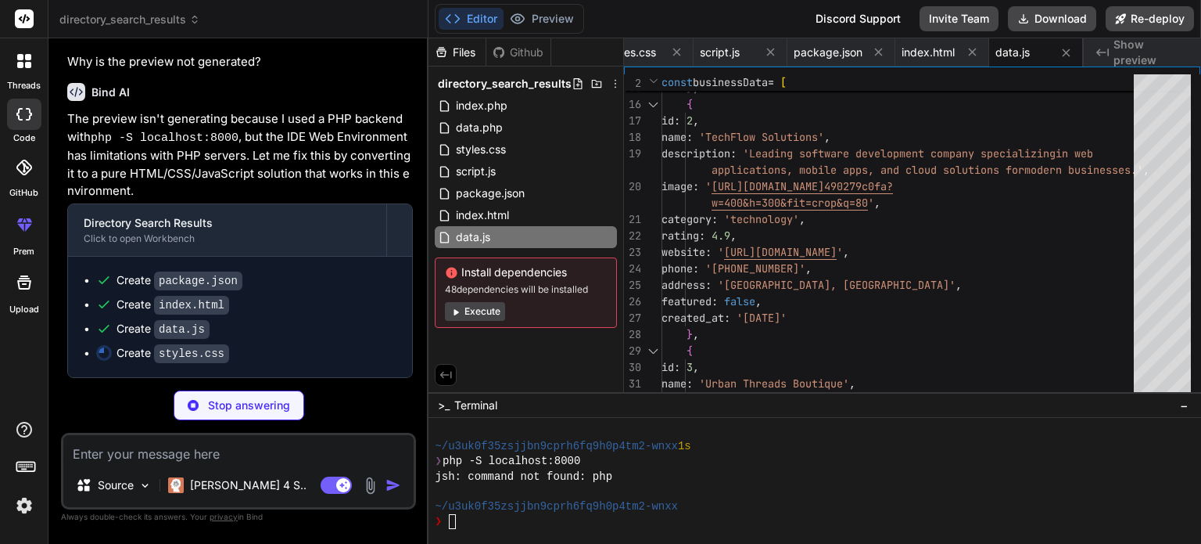
click at [131, 453] on textarea at bounding box center [238, 449] width 350 height 28
type textarea "x"
type textarea "H"
type textarea "x"
type textarea "He"
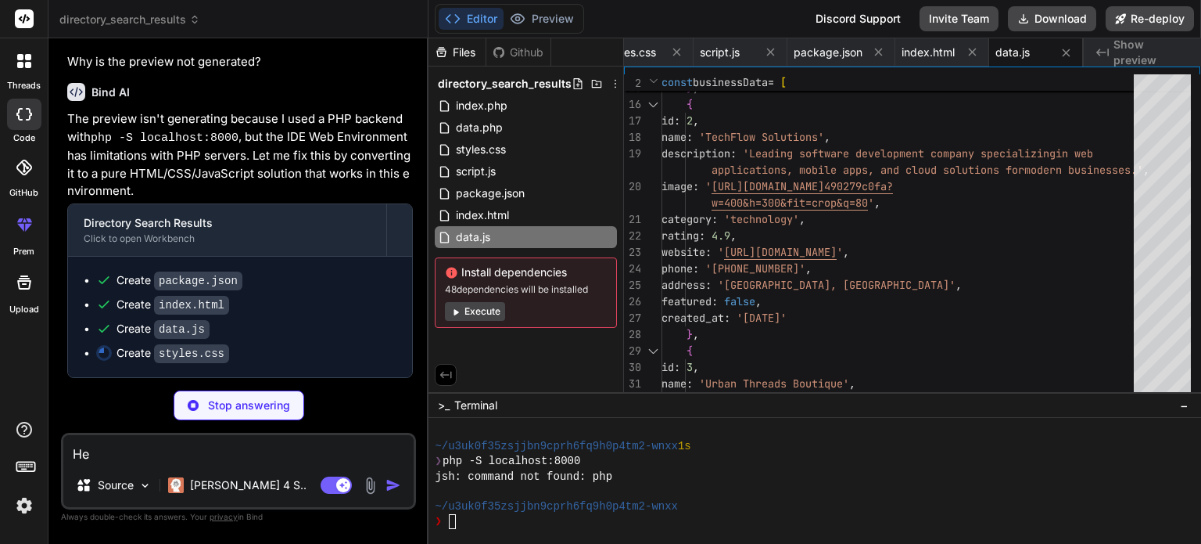
type textarea "x"
type textarea "Her"
type textarea "x"
type textarea "Here"
type textarea "x"
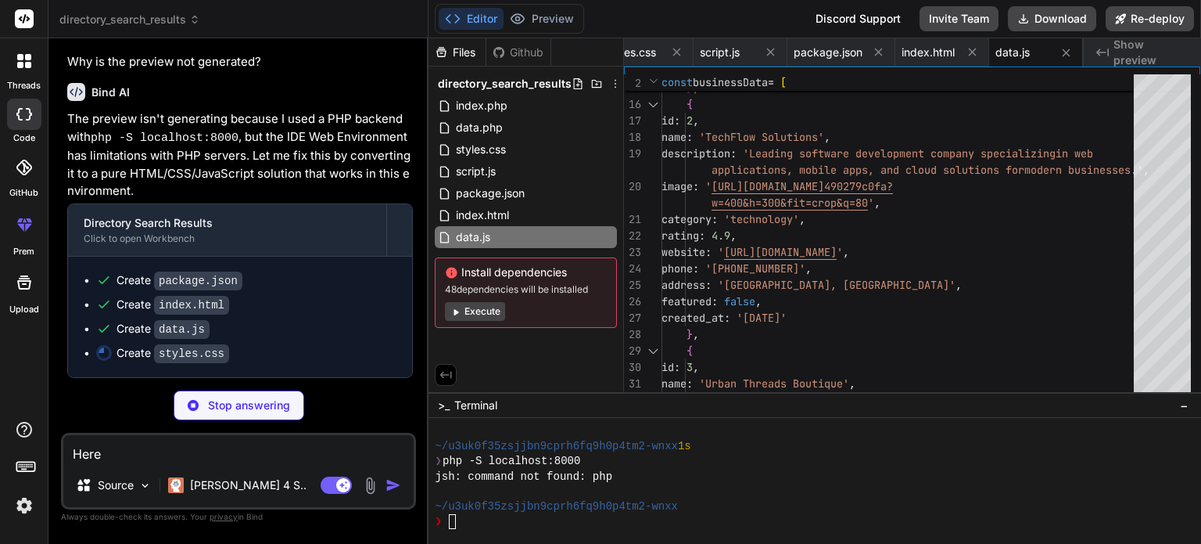
type textarea "Here"
type textarea "x"
type textarea "Here i"
type textarea "x"
type textarea "Here is"
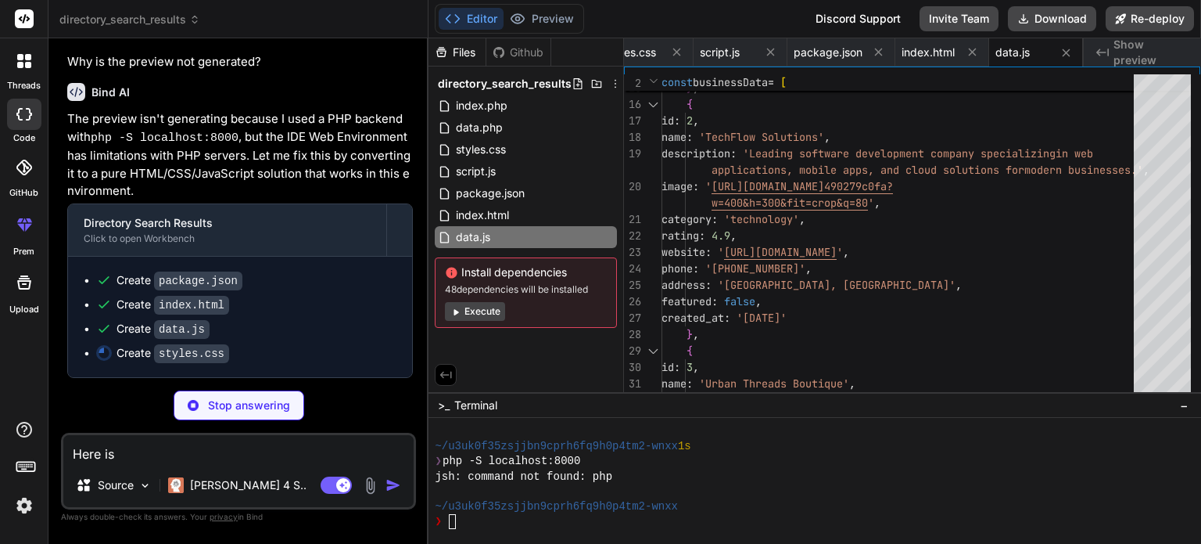
type textarea "x"
type textarea "Here is"
type textarea "x"
type textarea "Here is t"
type textarea "x"
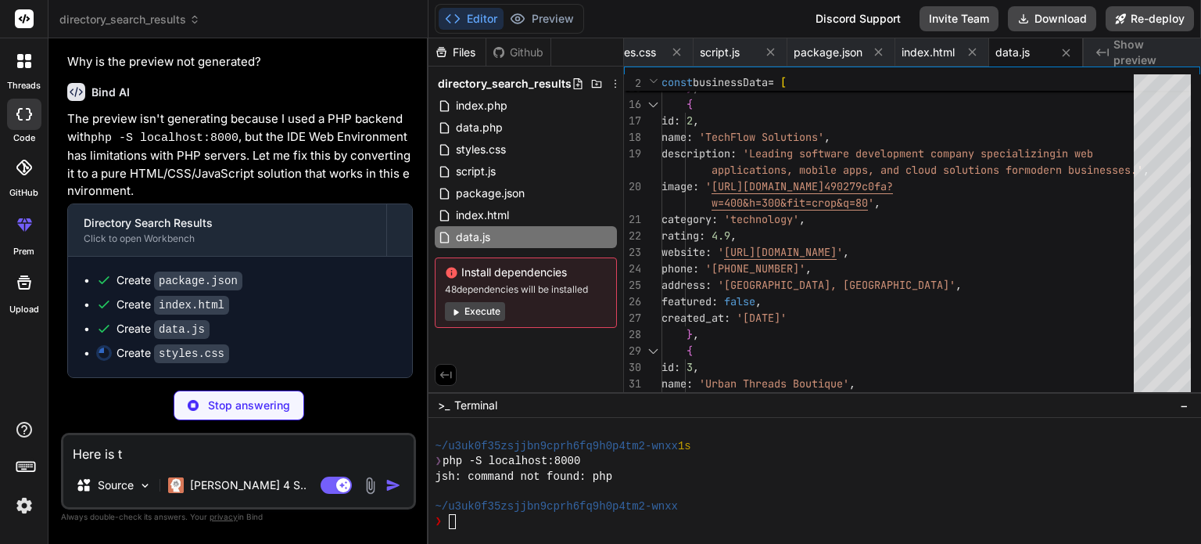
type textarea "Here is th"
type textarea "x"
type textarea "Here is the"
type textarea "x"
type textarea "Here is the"
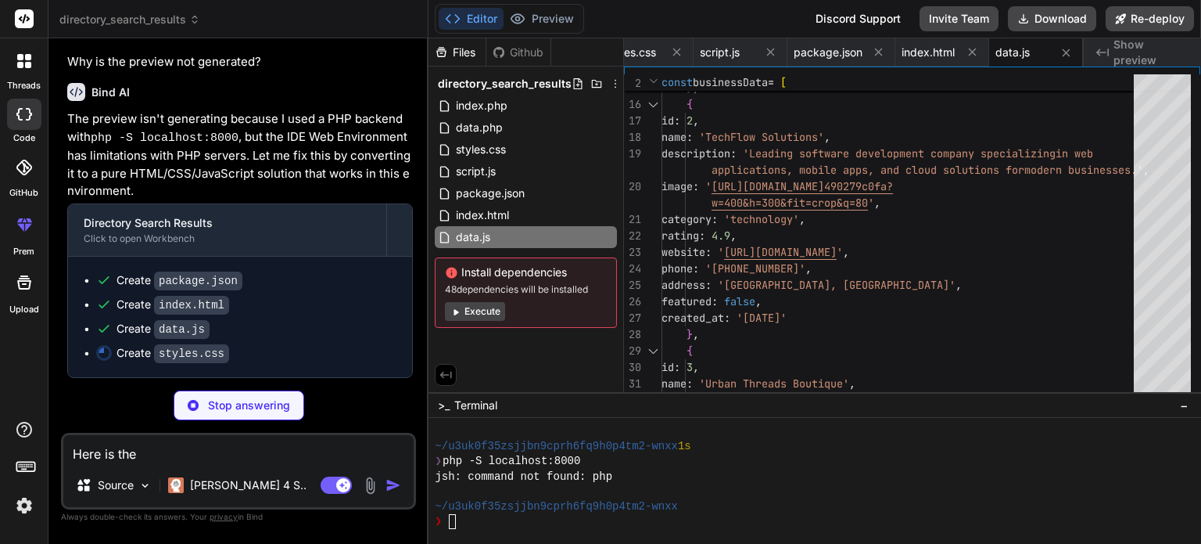
type textarea "x"
type textarea "Here is the p"
type textarea "x"
type textarea "Here is the ph"
type textarea "x"
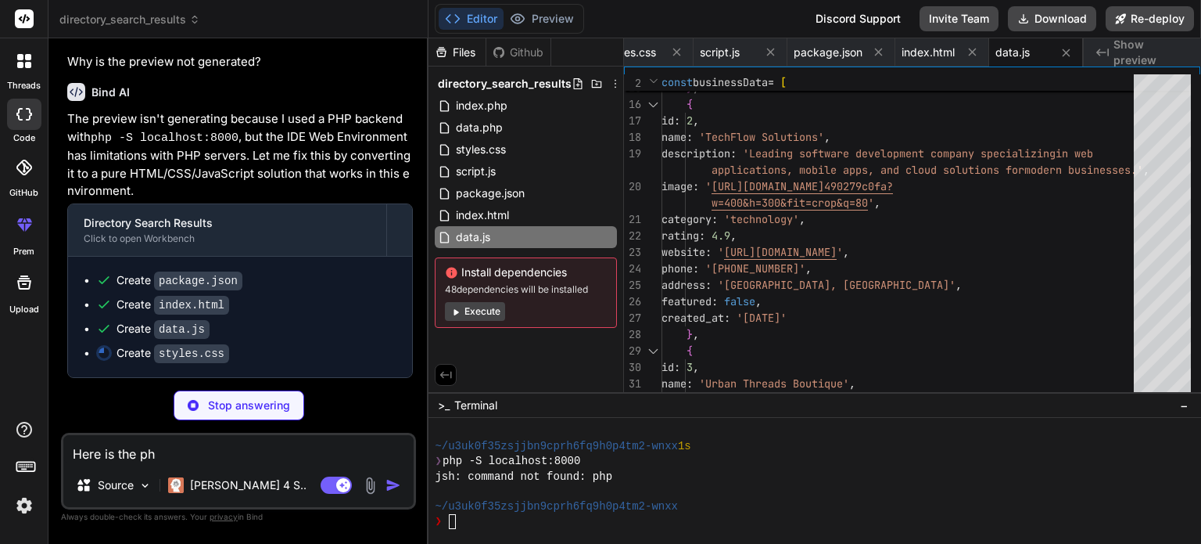
type textarea "Here is the php"
type textarea "x"
type textarea "Here is the php"
type textarea "x"
type textarea "Here is the php l"
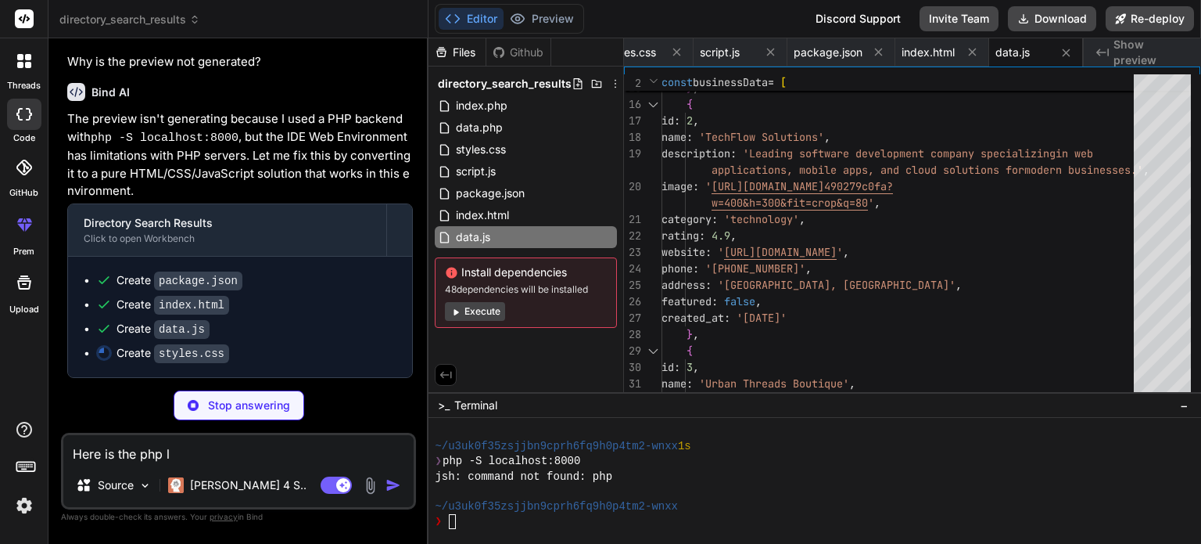
type textarea "x"
type textarea "Here is the php lo"
type textarea "x"
type textarea "Here is the php loo"
type textarea "x"
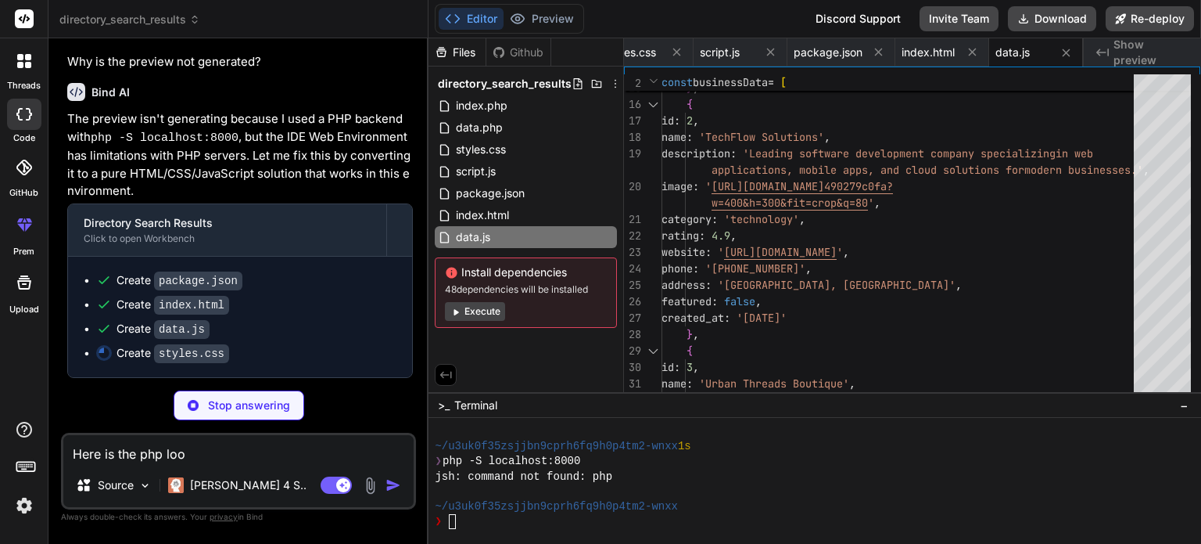
type textarea "Here is the php loop"
type textarea "x"
type textarea "Here is the php loop"
type textarea "x"
type textarea "Here is the php loop c"
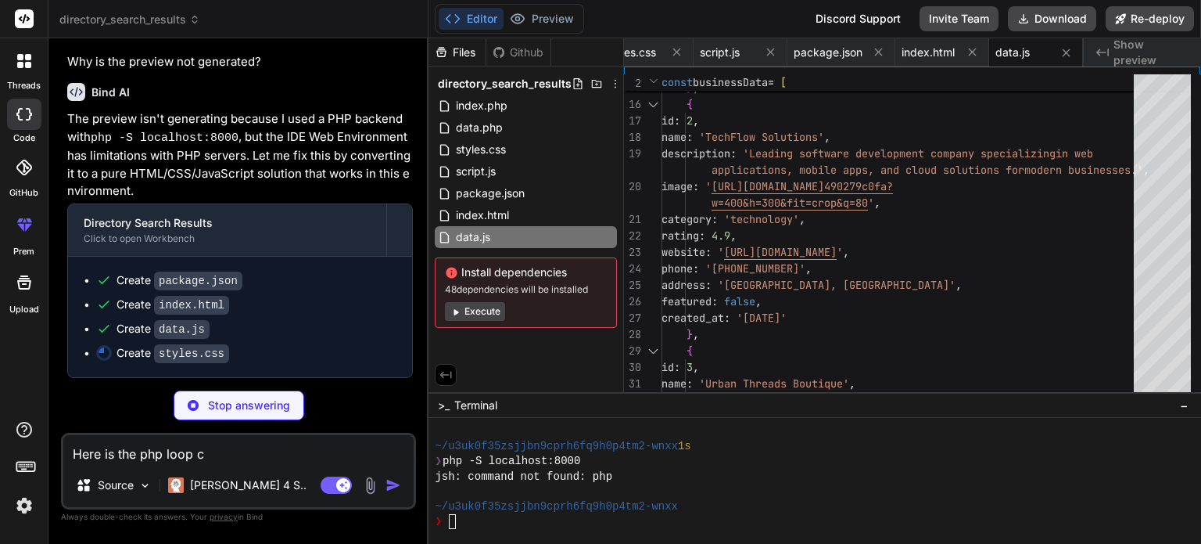
type textarea "x"
type textarea "Here is the php loop co"
type textarea "x"
type textarea "Here is the php loop cod"
type textarea "x"
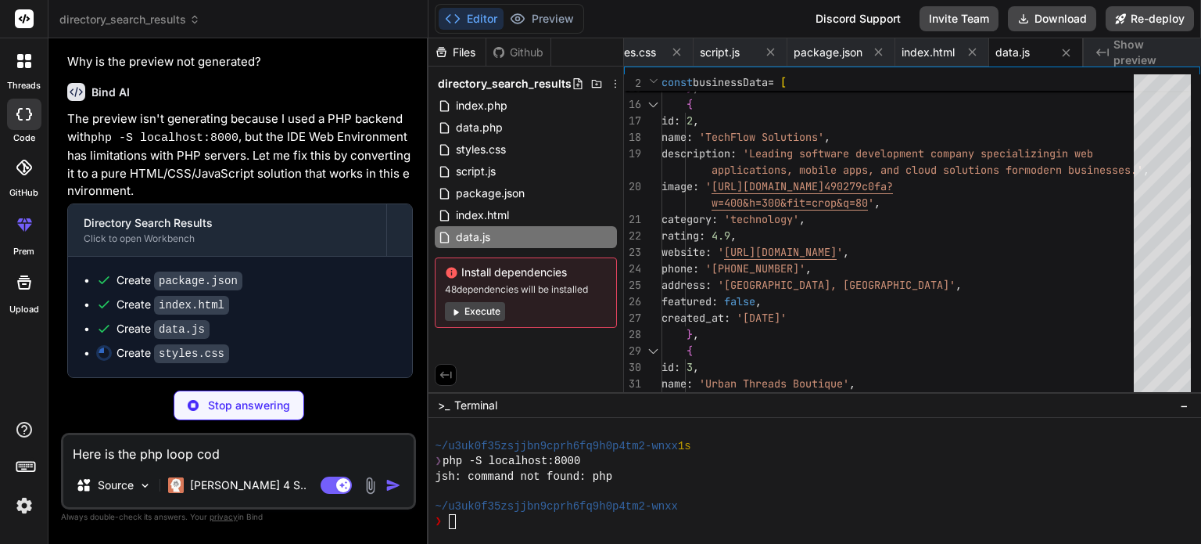
type textarea "Here is the php loop code"
type textarea "x"
type textarea "Here is the php loop code"
type textarea "x"
type textarea "Here is the php loop code t"
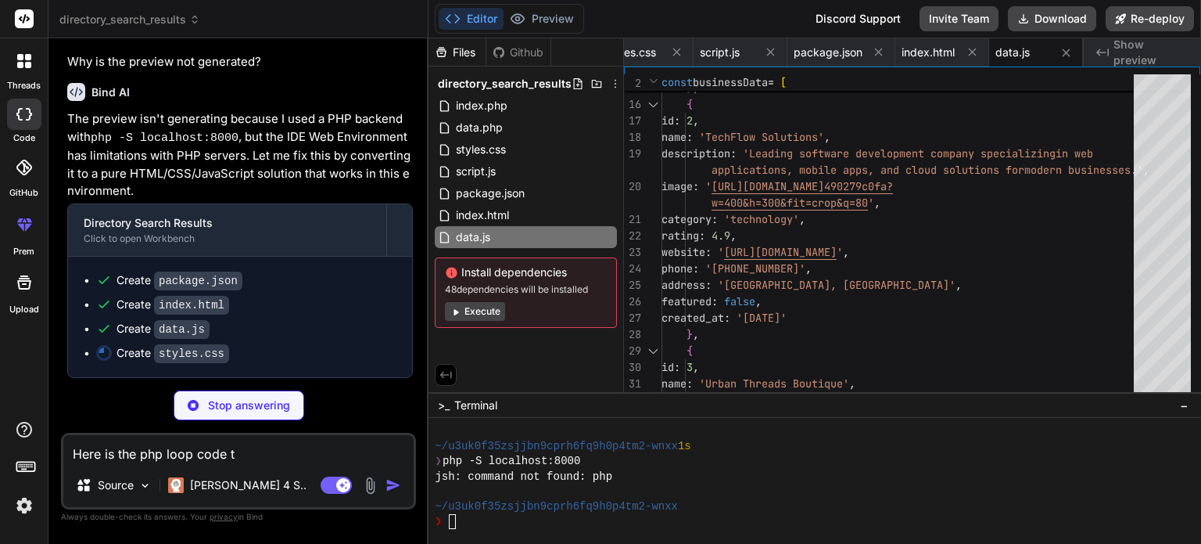
type textarea "x"
type textarea "Here is the php loop code th"
type textarea "x"
type textarea "Here is the php loop code tha"
type textarea "x"
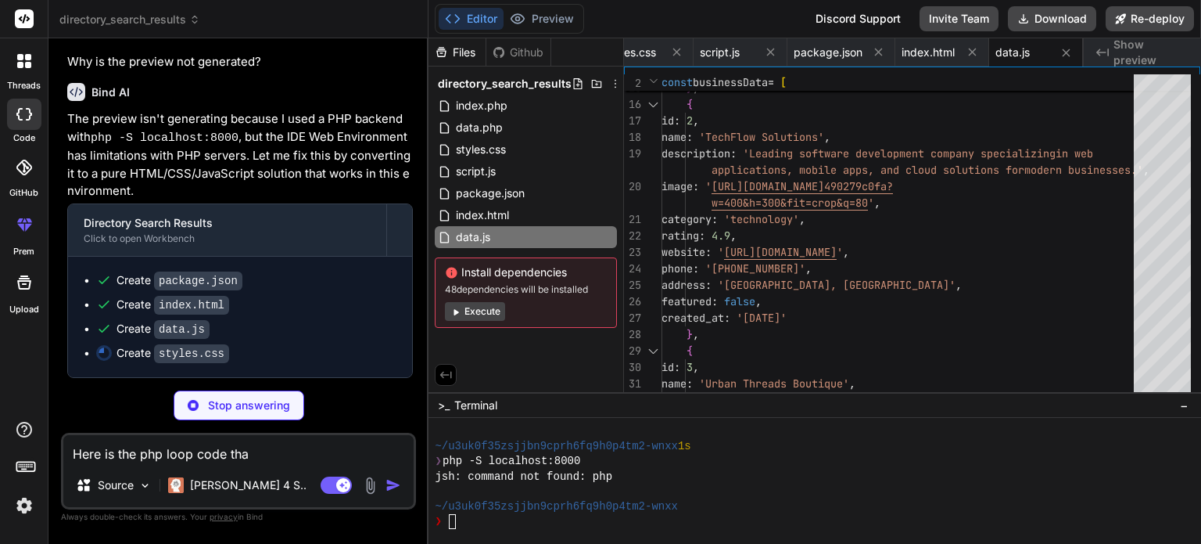
type textarea ".search-btn { border-radius: 0 20px 20px 0; } .business-card { margin: 0 10px; …"
type textarea "x"
type textarea "Here is the php loop code that"
type textarea "x"
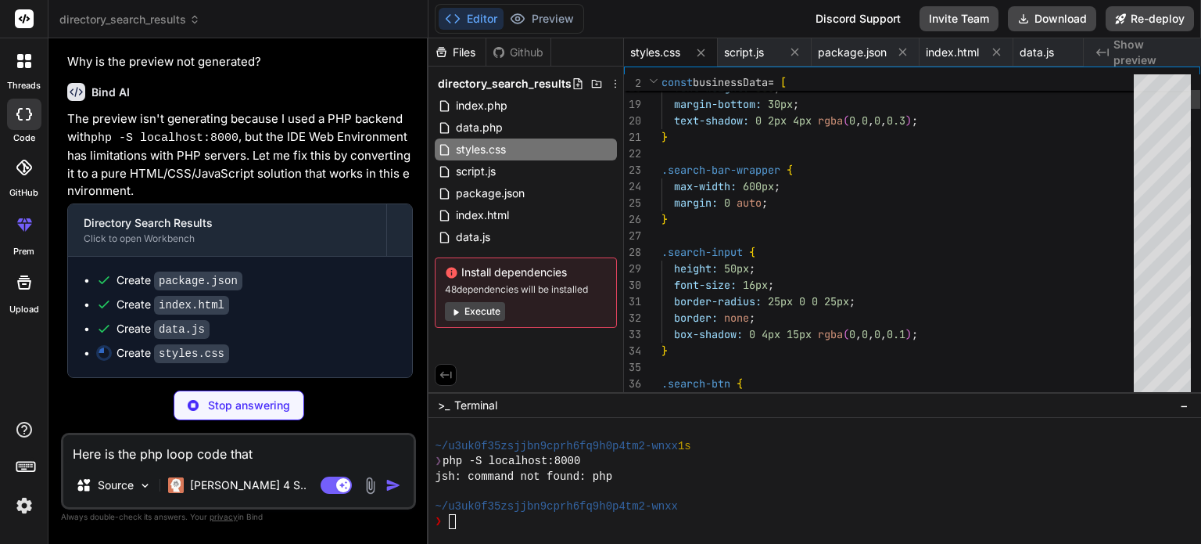
type textarea "Here is the php loop code that"
type textarea "x"
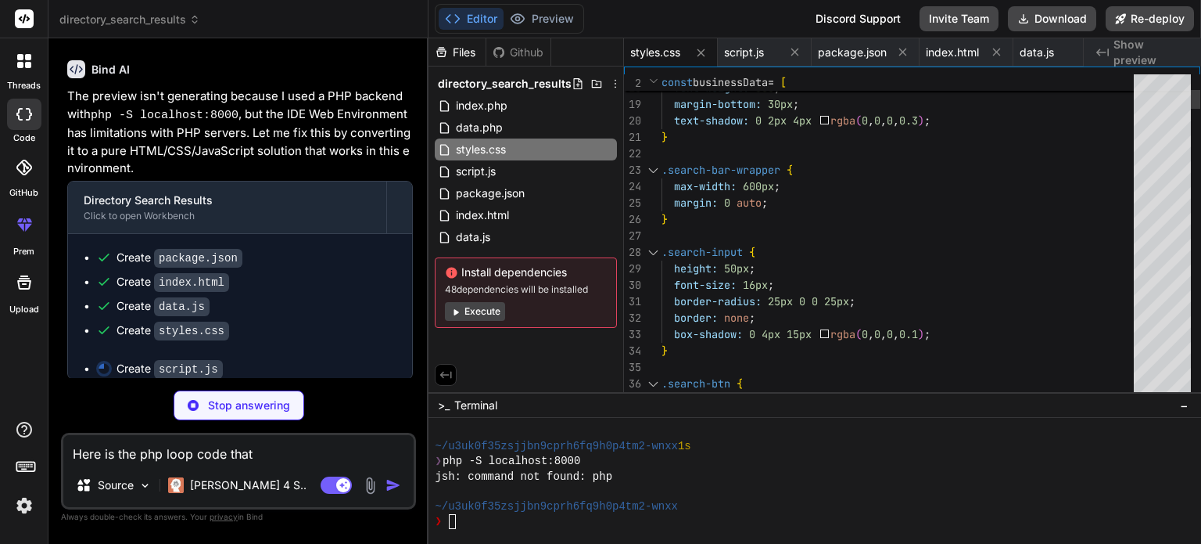
type textarea "Here is the php loop code that I"
type textarea "x"
type textarea "Here is the php loop code that I"
type textarea "x"
type textarea "Here is the php loop code that I a"
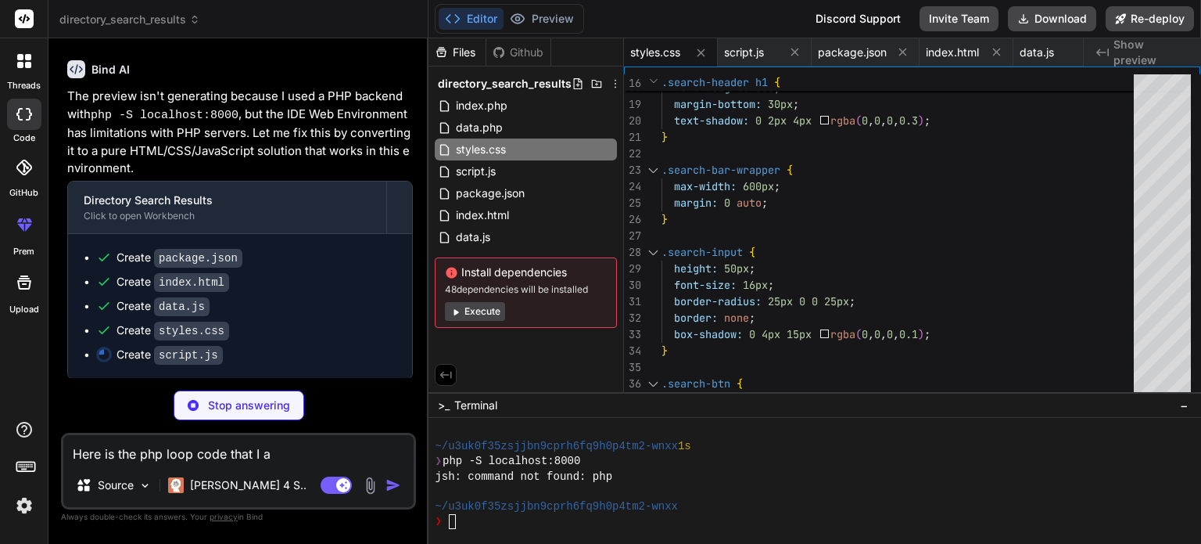
type textarea "x"
type textarea "Here is the php loop code that I am"
type textarea "x"
type textarea "Here is the php loop code that I am"
type textarea "x"
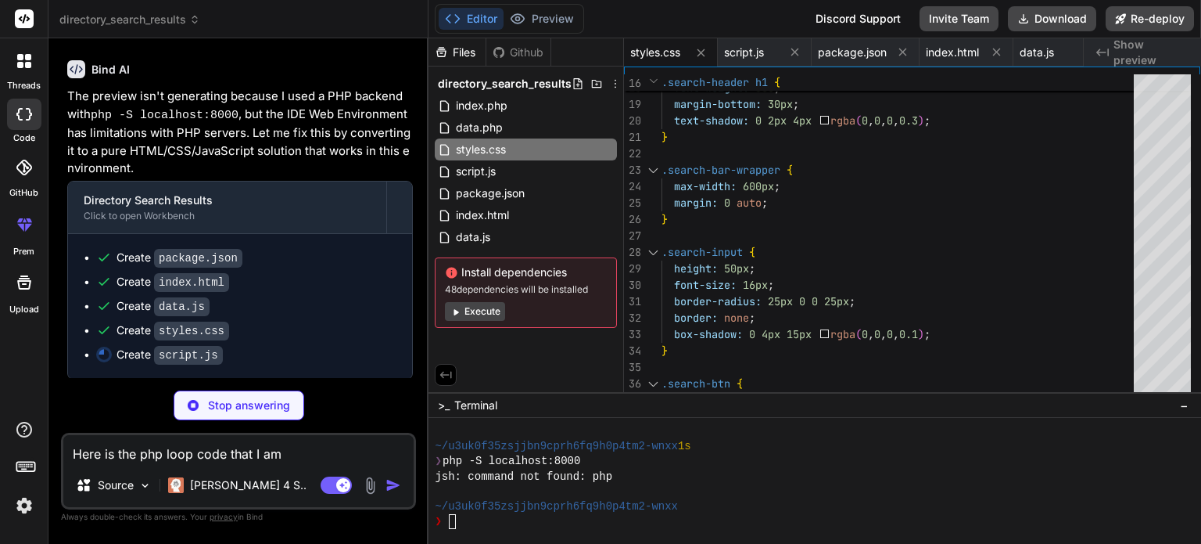
type textarea "Here is the php loop code that I am e"
type textarea "x"
type textarea "Here is the php loop code that I am ed"
type textarea "x"
type textarea "Here is the php loop code that I am edi"
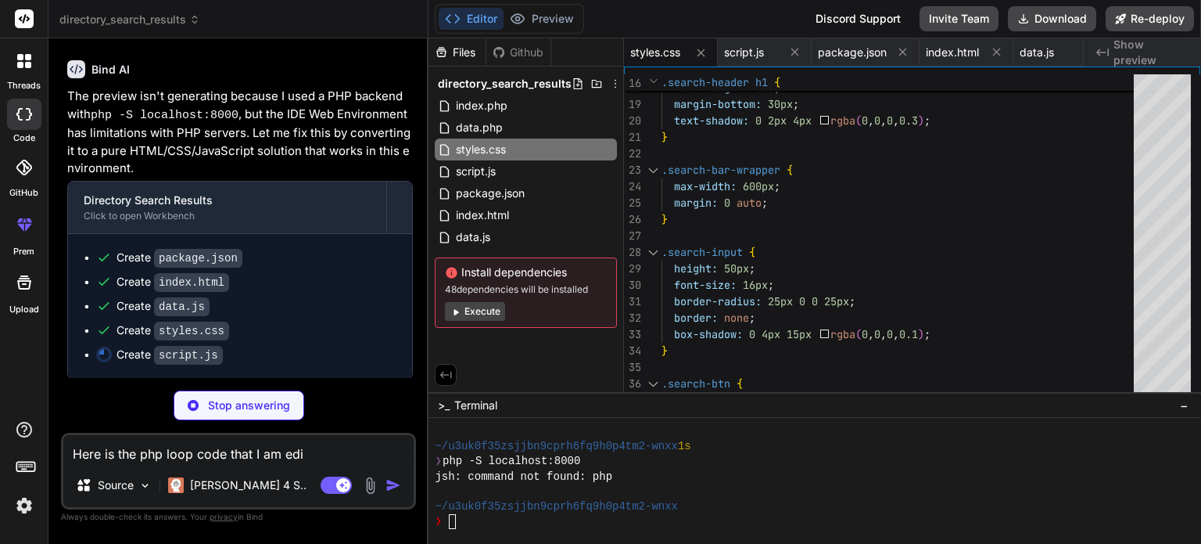
type textarea "x"
type textarea "Here is the php loop code that I am edit"
type textarea "x"
type textarea "Here is the php loop code that I am editi"
type textarea "x"
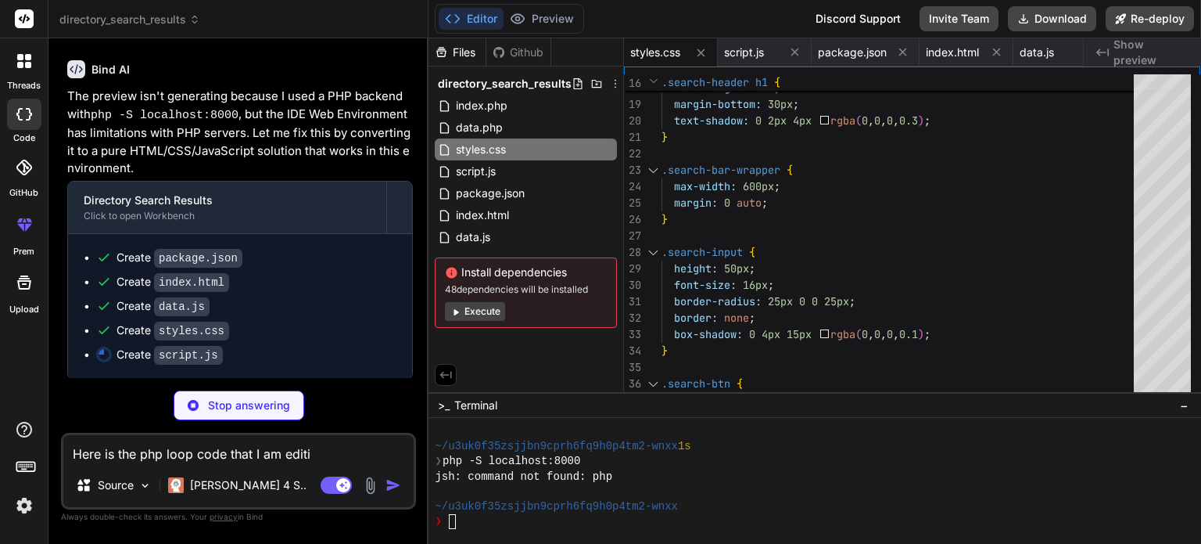
type textarea "Here is the php loop code that I am editin"
type textarea "x"
type textarea "Here is the php loop code that I am editing"
type textarea "x"
type textarea "Here is the php loop code that I am editing,"
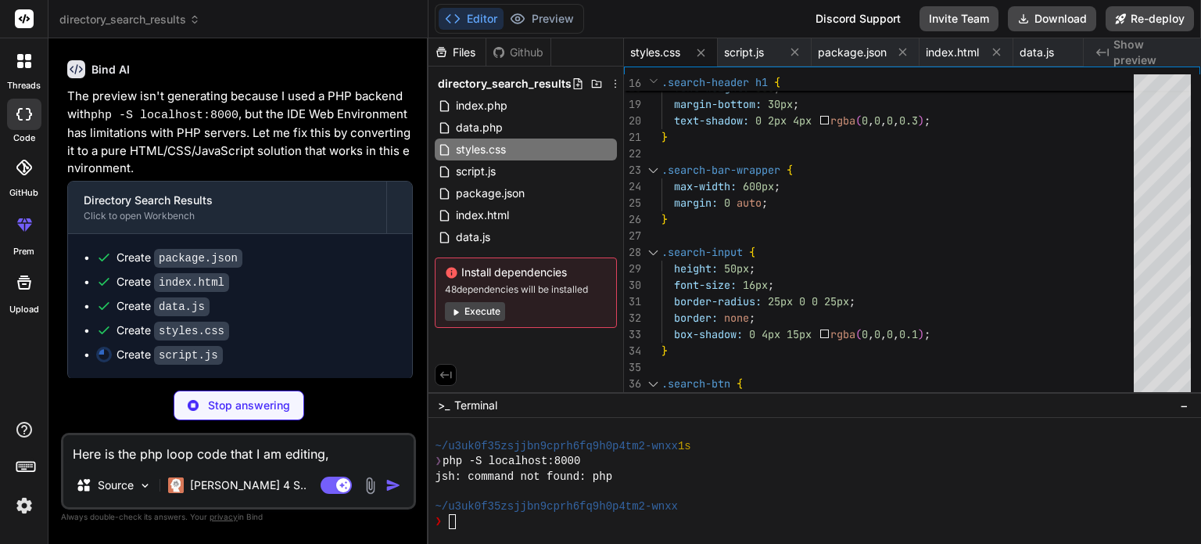
type textarea "x"
type textarea "Here is the php loop code that I am editing,"
type textarea "x"
type textarea "Here is the php loop code that I am editing, m"
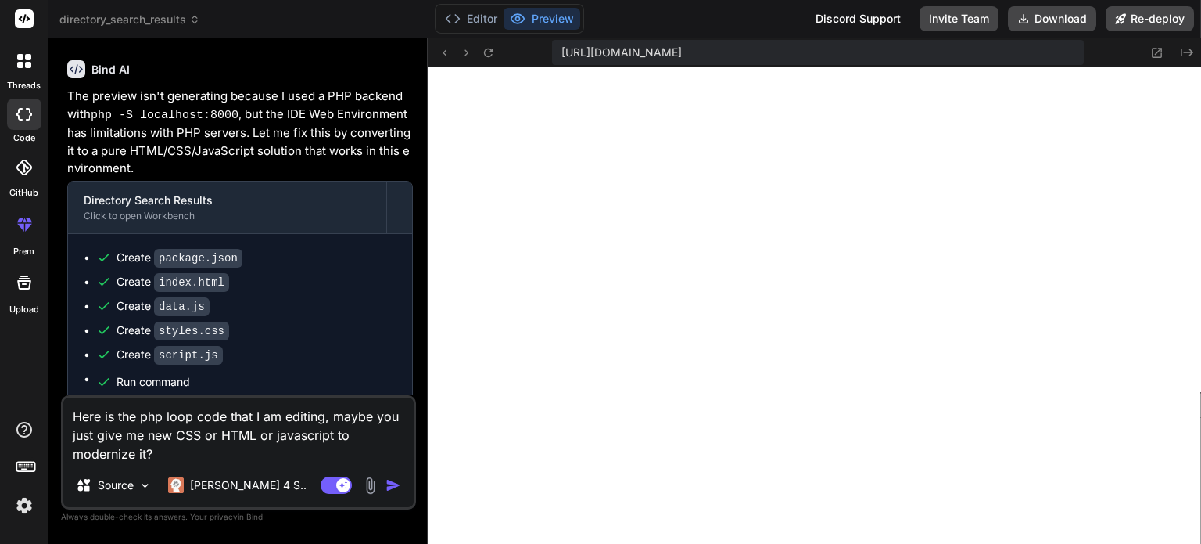
scroll to position [1861, 0]
paste textarea "<div class="row-fluid member_results level_<?php echo $user_data['subscription_…"
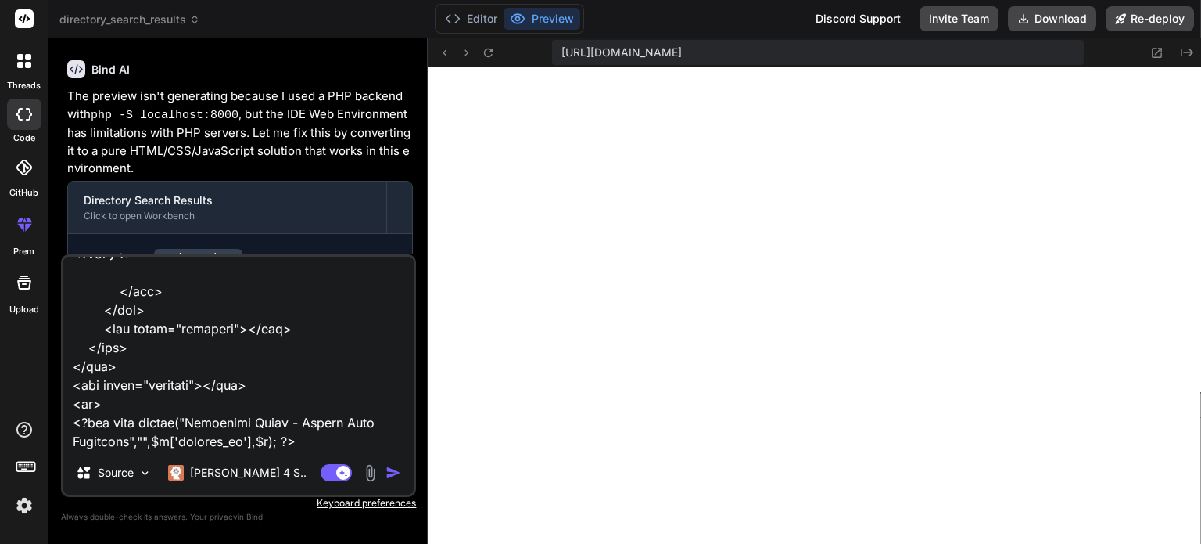
click at [393, 472] on img "button" at bounding box center [394, 473] width 16 height 16
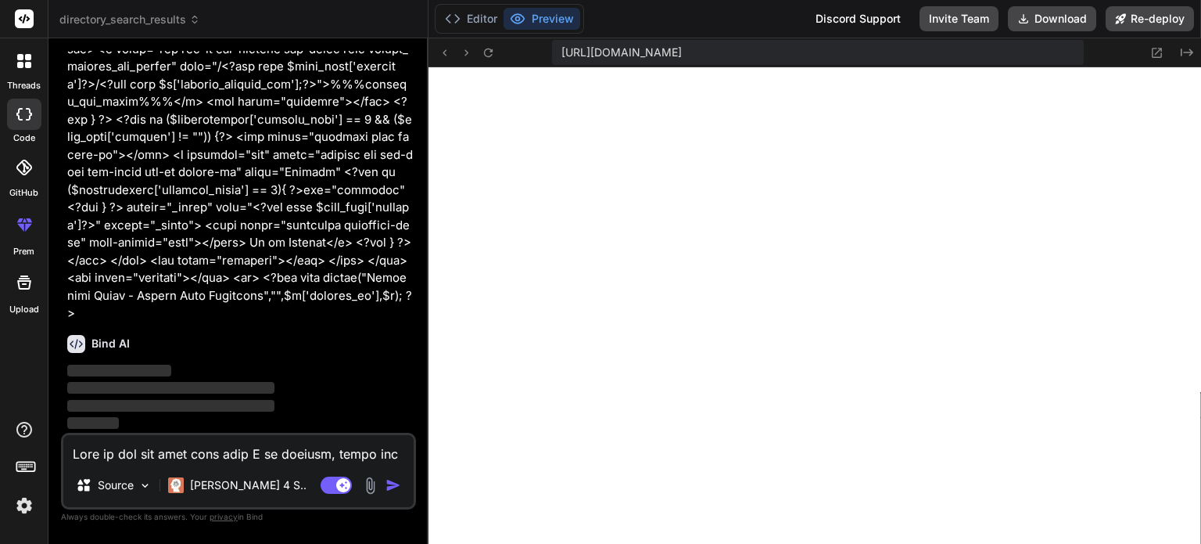
scroll to position [4250, 0]
click at [1067, 15] on button "Download" at bounding box center [1052, 18] width 88 height 25
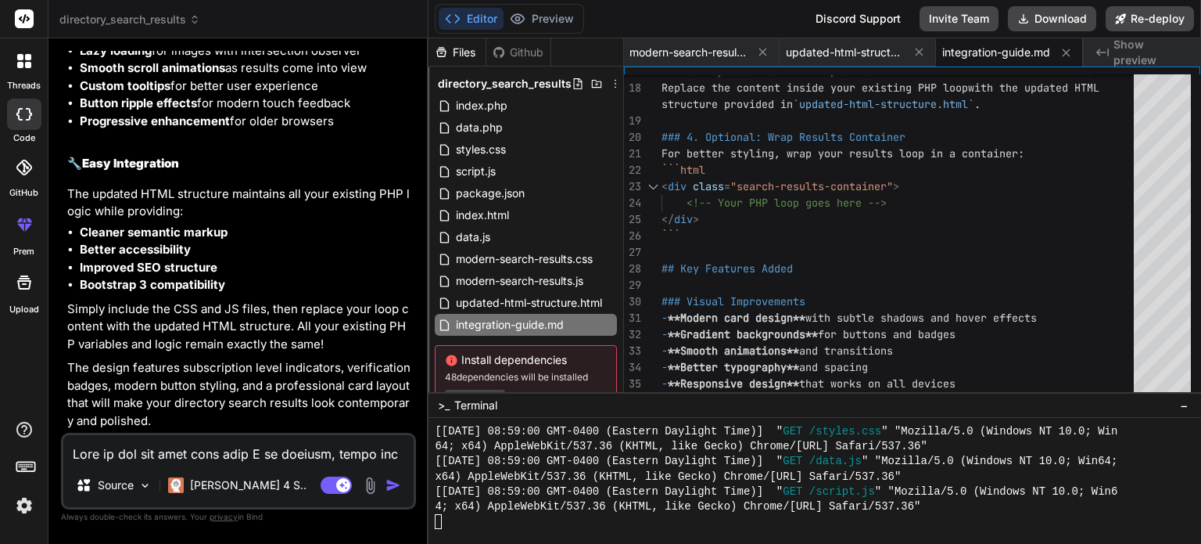
scroll to position [5182, 0]
drag, startPoint x: 125, startPoint y: 397, endPoint x: 281, endPoint y: 402, distance: 155.7
click at [281, 402] on p "The design features subscription level indicators, verification badges, modern …" at bounding box center [240, 394] width 346 height 70
click at [1070, 19] on button "Download" at bounding box center [1052, 18] width 88 height 25
click at [225, 337] on p "Simply include the CSS and JS files, then replace your loop content with the up…" at bounding box center [240, 326] width 346 height 53
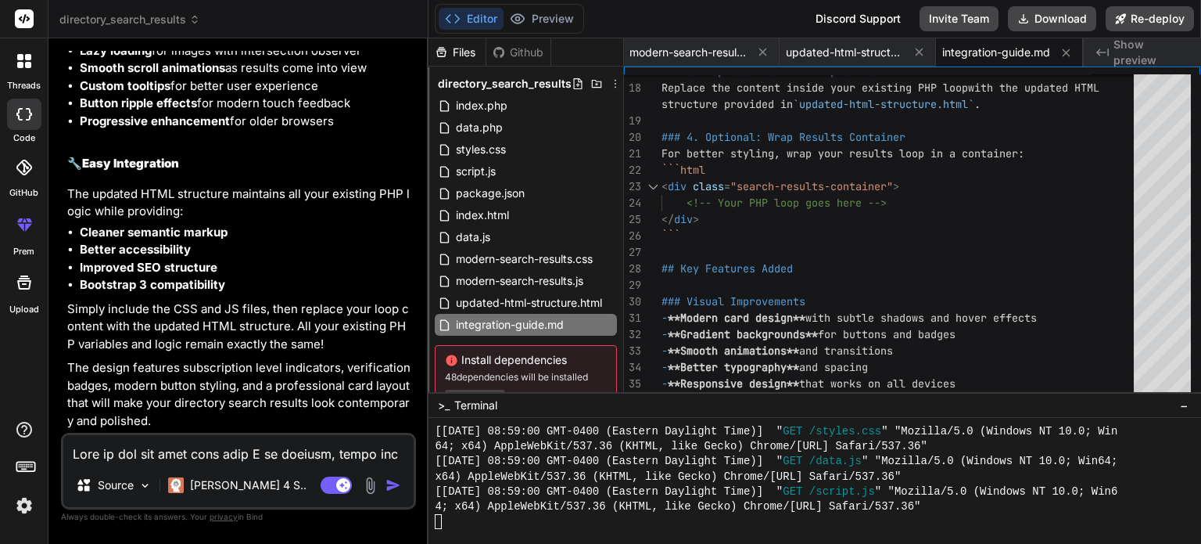
click at [127, 447] on textarea at bounding box center [238, 449] width 350 height 28
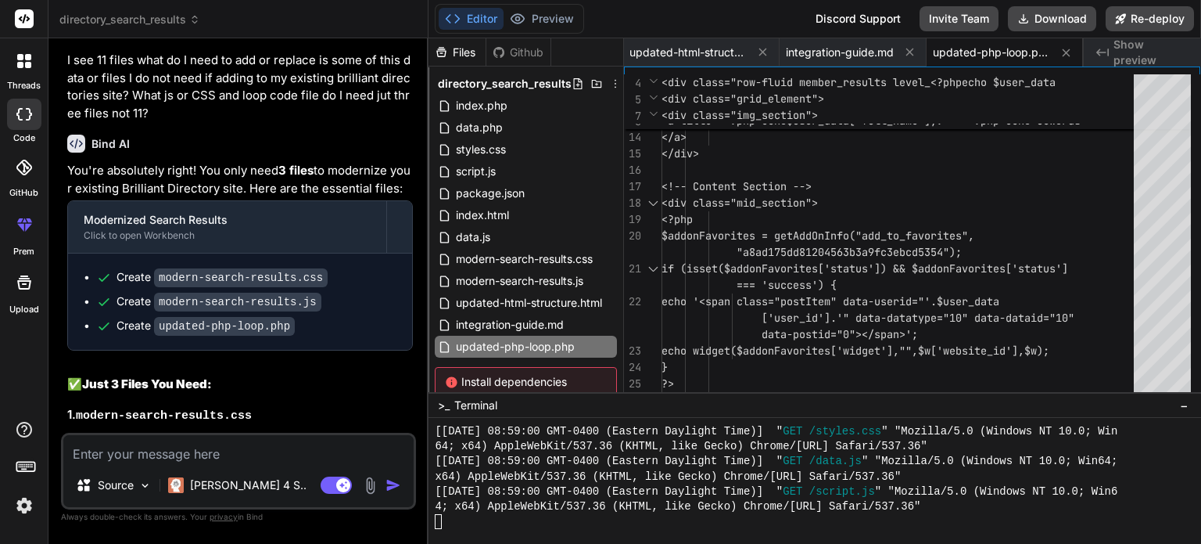
scroll to position [5632, 0]
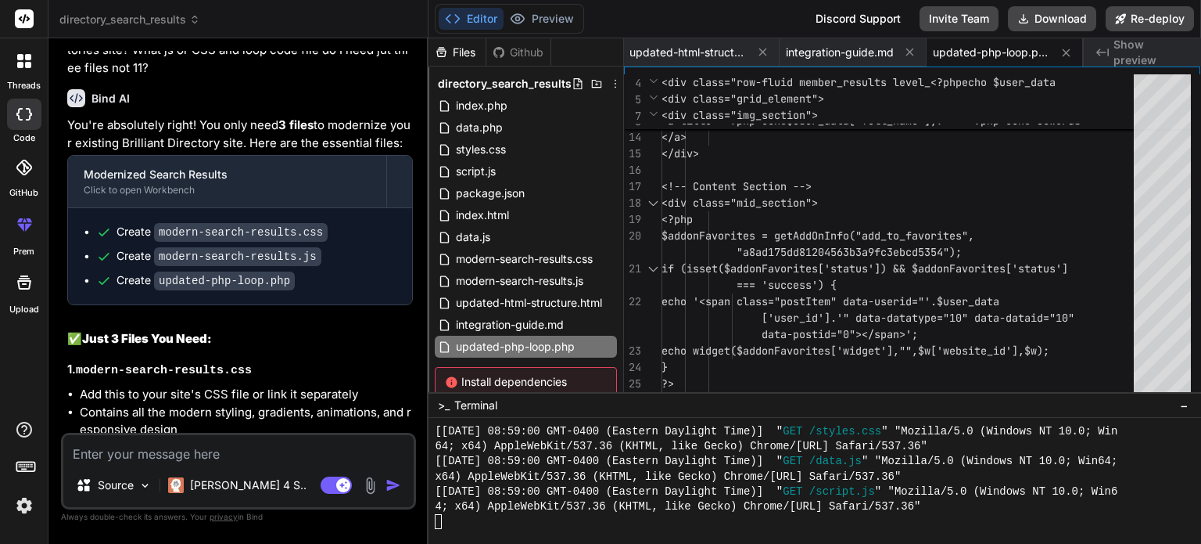
click at [159, 456] on textarea at bounding box center [238, 449] width 350 height 28
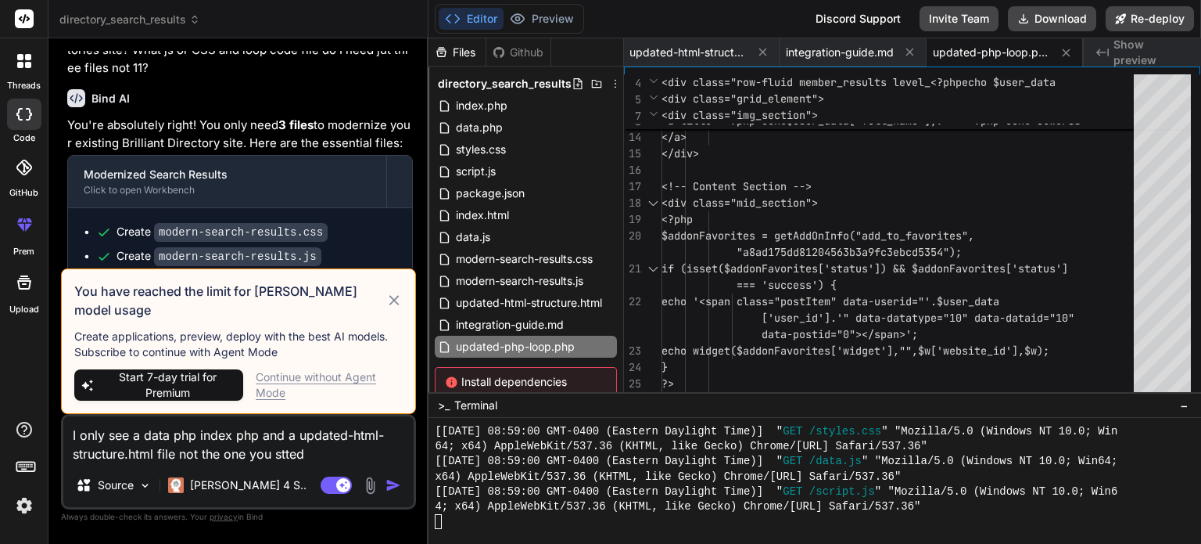
click at [393, 308] on icon at bounding box center [395, 300] width 18 height 19
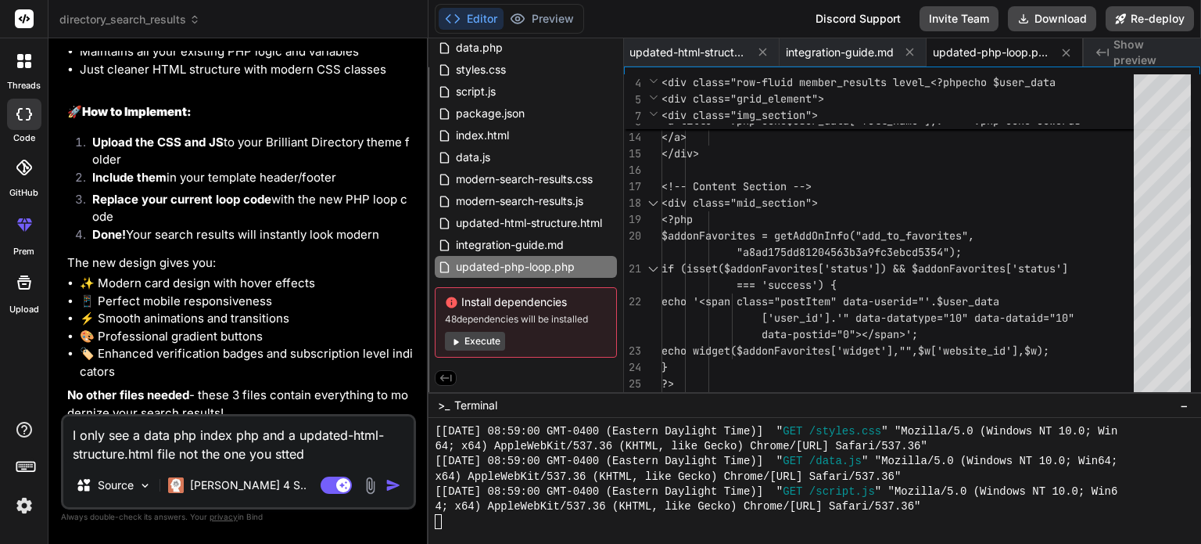
scroll to position [6208, 0]
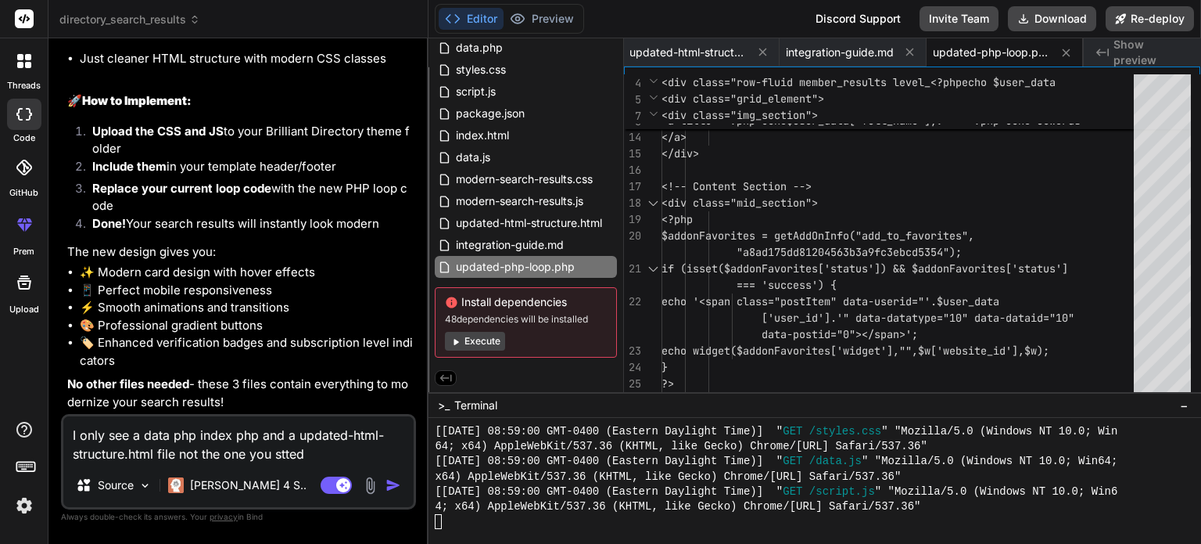
click at [28, 64] on icon at bounding box center [28, 65] width 6 height 6
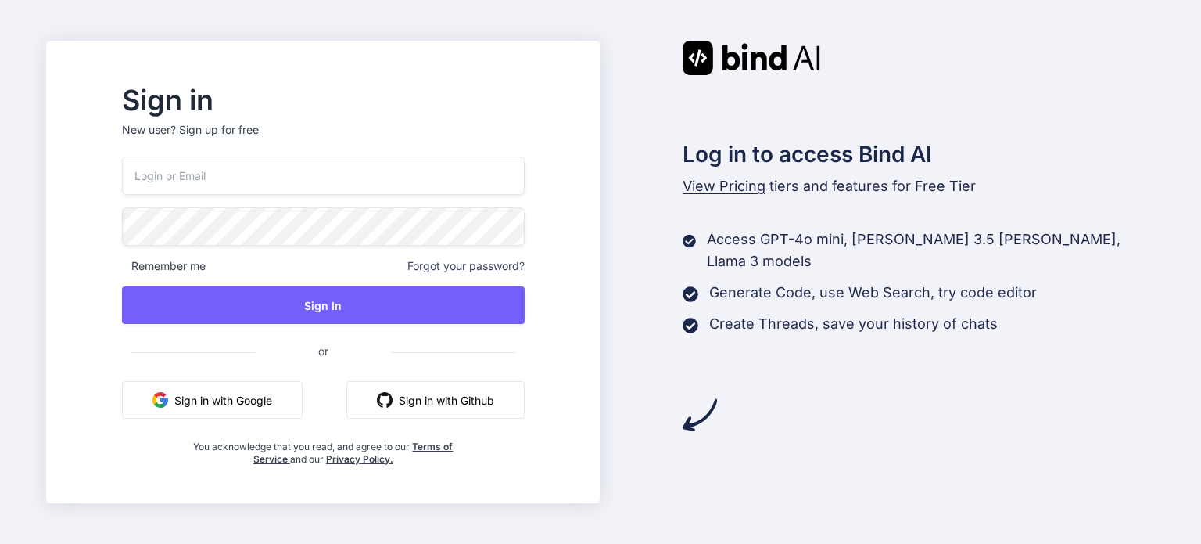
click at [263, 172] on input "email" at bounding box center [323, 175] width 403 height 38
type input "[PERSON_NAME][EMAIL_ADDRESS][DOMAIN_NAME]"
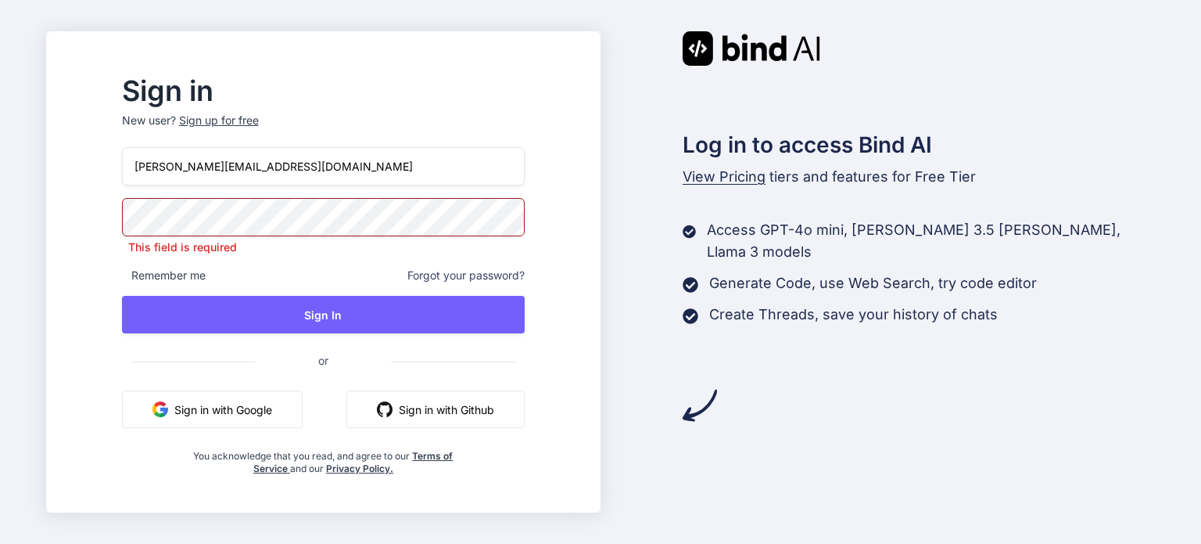
click at [246, 136] on p "New user? Sign up for free" at bounding box center [323, 130] width 403 height 34
click at [243, 122] on div "Sign up for free" at bounding box center [219, 121] width 80 height 16
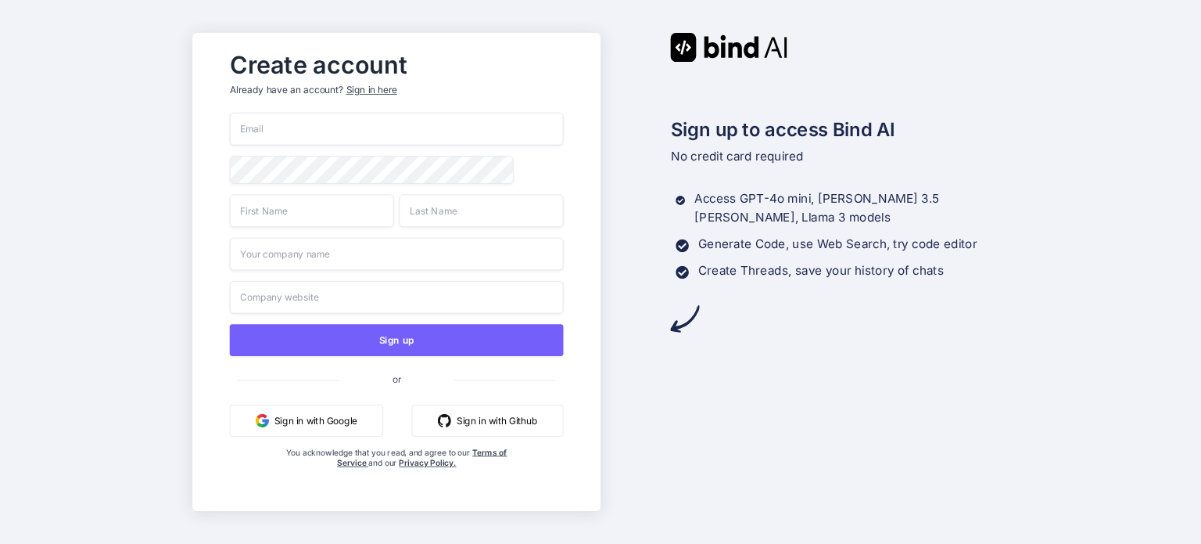
click at [263, 124] on input "email" at bounding box center [396, 129] width 334 height 33
type input "ryan@vortexportal.com"
click at [198, 181] on div "Create account Already have an account? Sign in here ryan@vortexportal.com Sign…" at bounding box center [396, 272] width 408 height 478
click at [305, 225] on input "text" at bounding box center [311, 210] width 164 height 33
type input "Ryan"
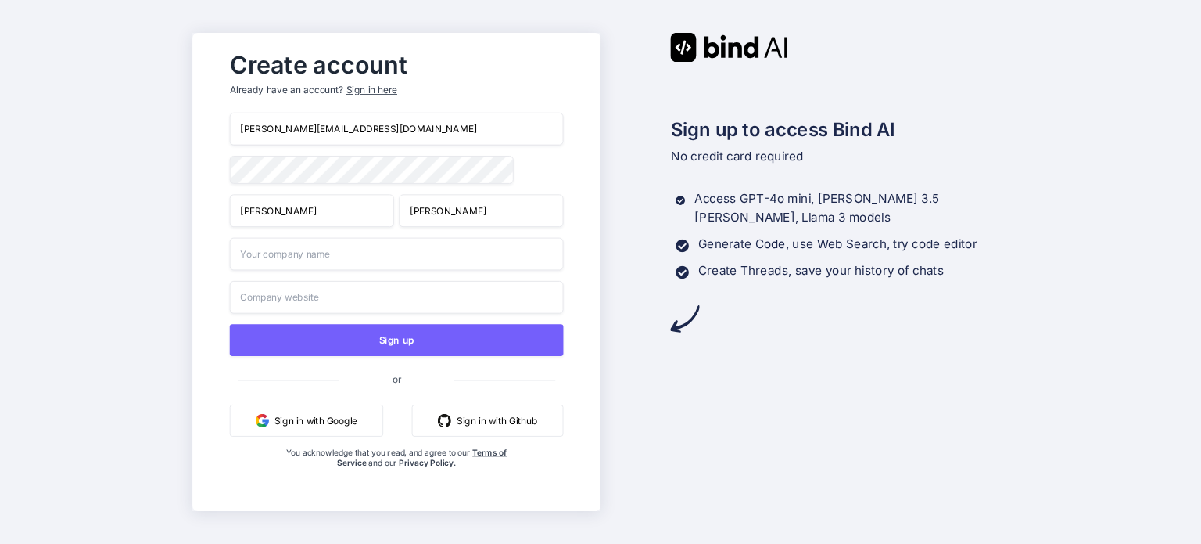
type input "Sullivan"
type input "VortexPortal"
type input "https"
click at [275, 243] on input "VortexPortal" at bounding box center [396, 254] width 334 height 33
click at [274, 253] on input "VortexPortal" at bounding box center [396, 254] width 334 height 33
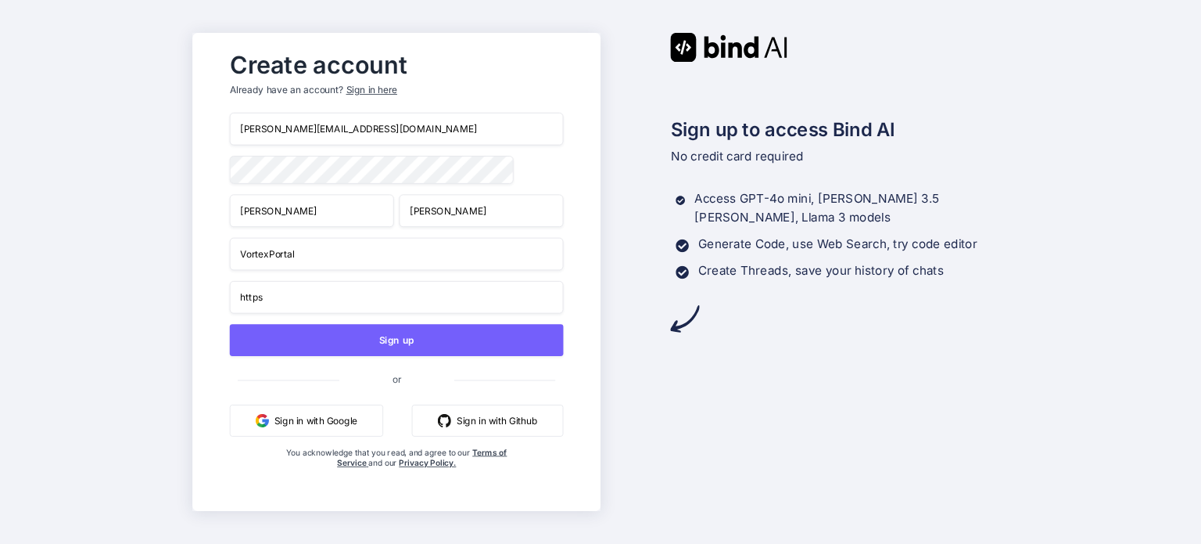
click at [274, 253] on input "VortexPortal" at bounding box center [396, 254] width 334 height 33
type input "Michigan Busine Solutions"
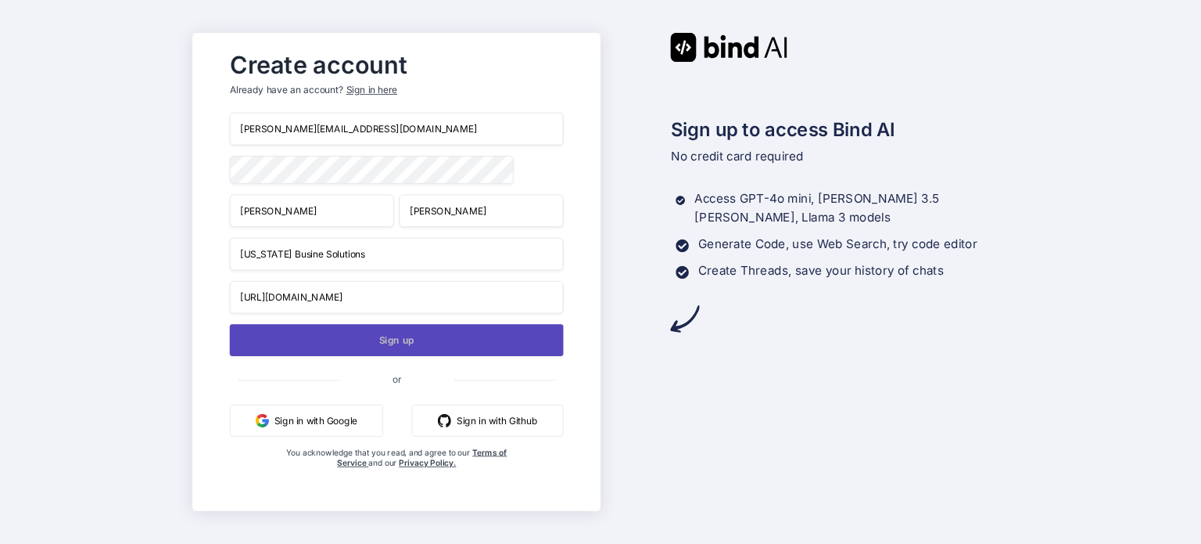
type input "https://www.michiganbusinesssolutions.com"
click at [332, 339] on button "Sign up" at bounding box center [396, 340] width 334 height 32
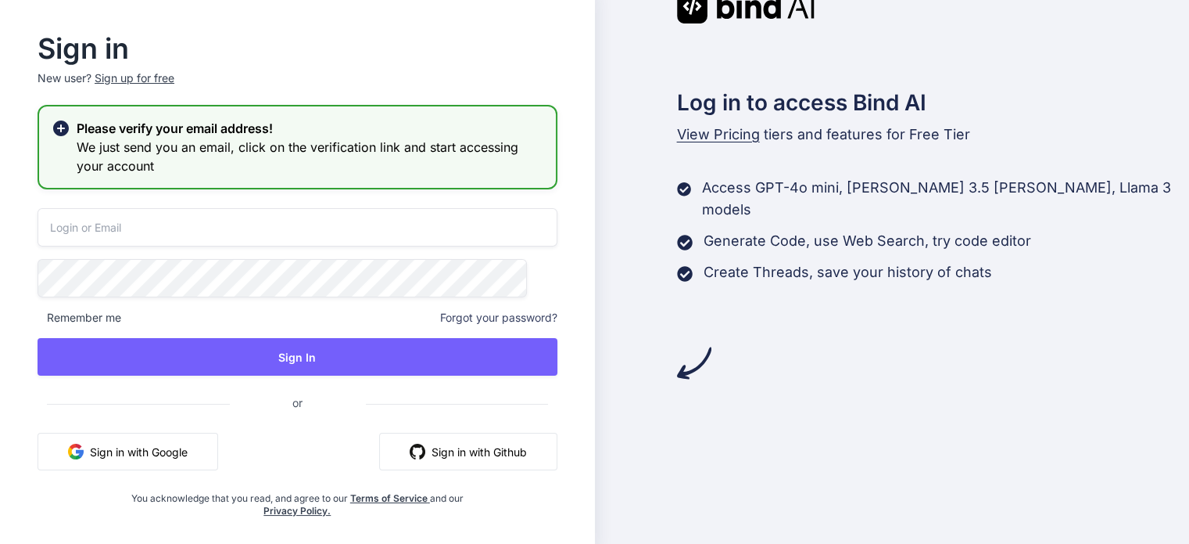
type input "ryan@vortexportal.com"
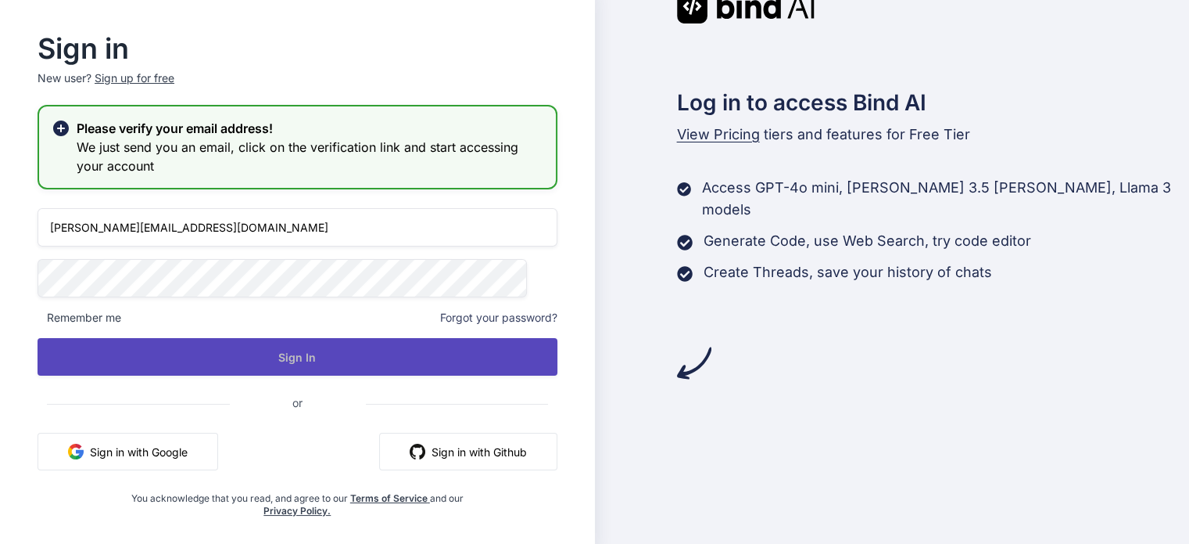
click at [210, 353] on button "Sign In" at bounding box center [298, 357] width 520 height 38
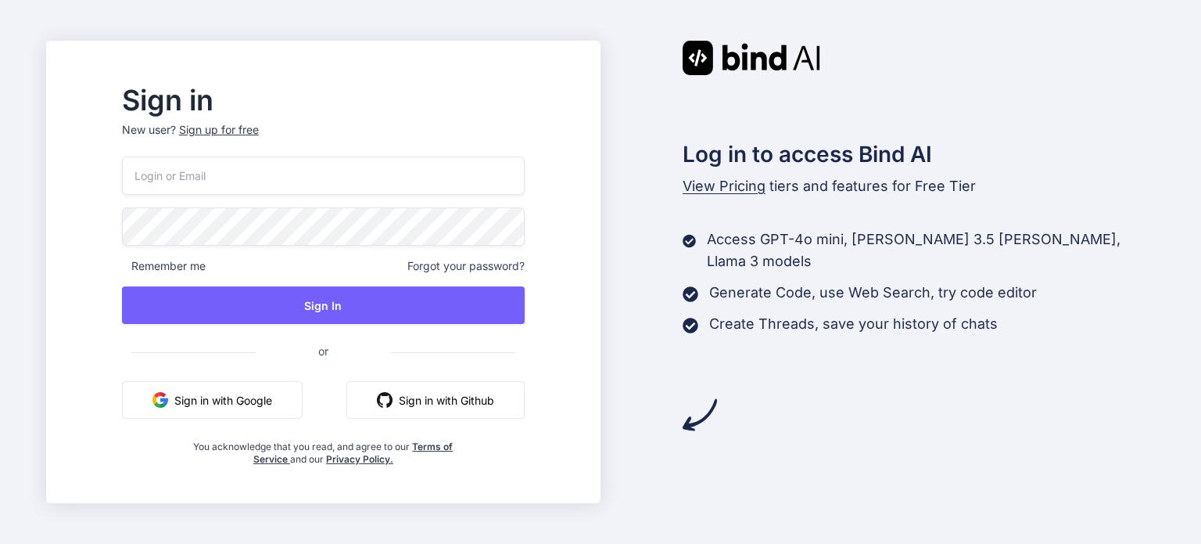
type input "[PERSON_NAME][EMAIL_ADDRESS][DOMAIN_NAME]"
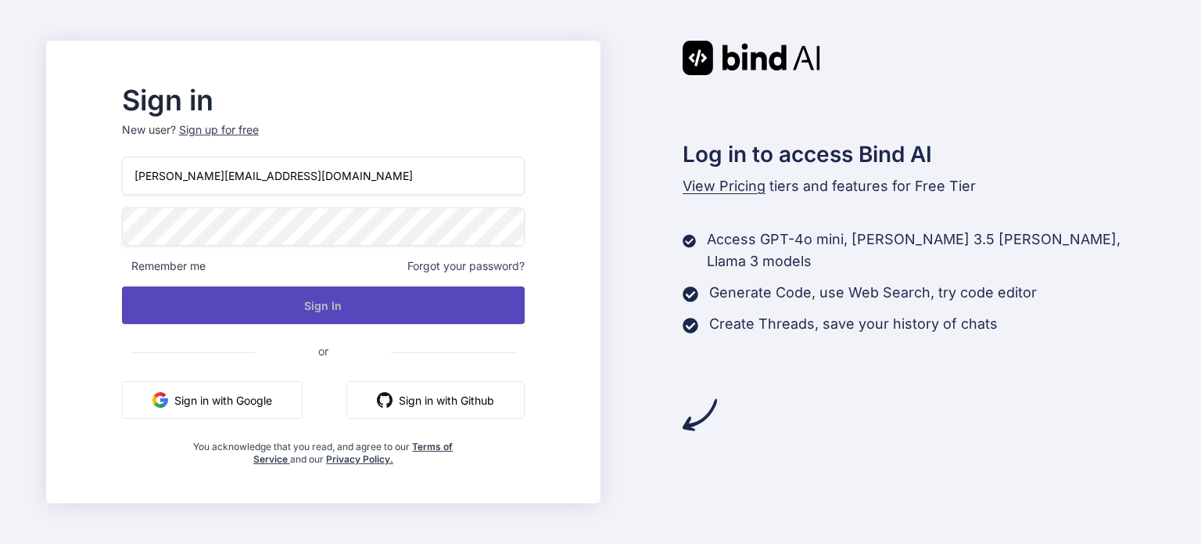
click at [317, 307] on button "Sign In" at bounding box center [323, 305] width 403 height 38
